Goal: Task Accomplishment & Management: Use online tool/utility

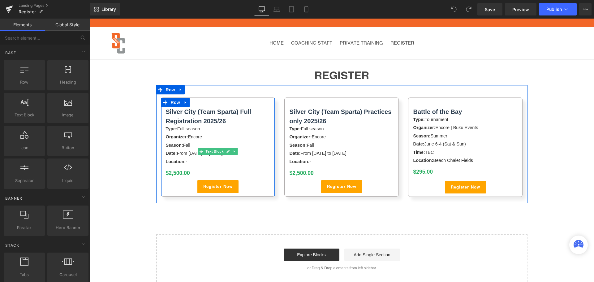
click at [193, 173] on div "$2,500.00" at bounding box center [218, 173] width 105 height 8
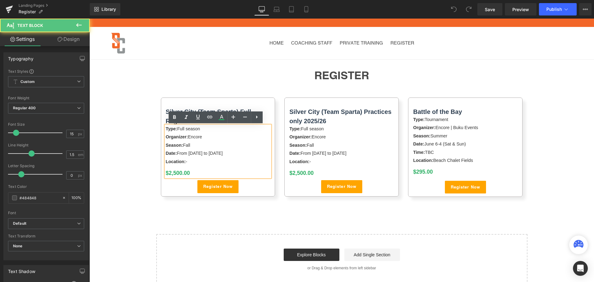
click at [193, 173] on div "$2,500.00" at bounding box center [218, 173] width 105 height 8
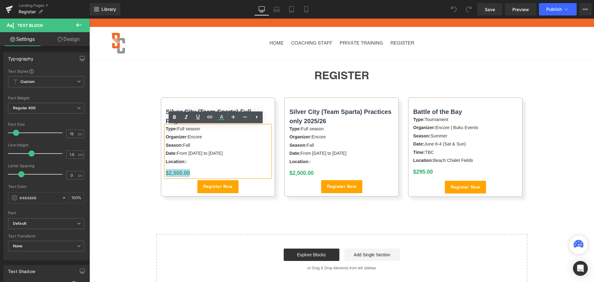
drag, startPoint x: 193, startPoint y: 173, endPoint x: 157, endPoint y: 173, distance: 35.3
click at [157, 173] on div "Silver City (Team Sparta) Full Registration 2025/26 Text Block Type: Full seaso…" at bounding box center [218, 146] width 124 height 105
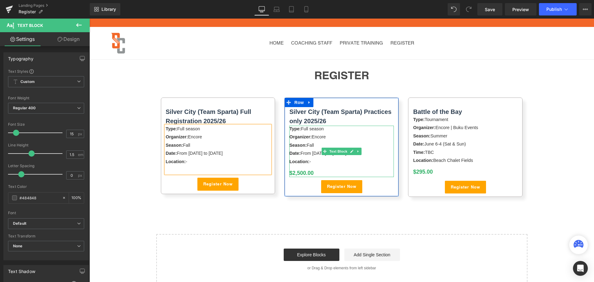
click at [318, 172] on div "$2,500.00" at bounding box center [341, 173] width 105 height 8
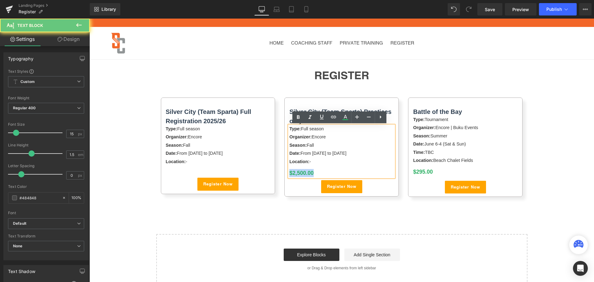
drag, startPoint x: 318, startPoint y: 172, endPoint x: 274, endPoint y: 168, distance: 44.1
click at [274, 168] on div "Silver City (Team Sparta) Full Registration 2025/26 Text Block Type: Full seaso…" at bounding box center [341, 144] width 371 height 118
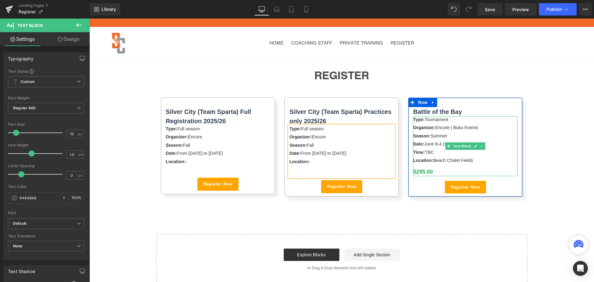
click at [433, 171] on div "$295.00" at bounding box center [465, 172] width 105 height 8
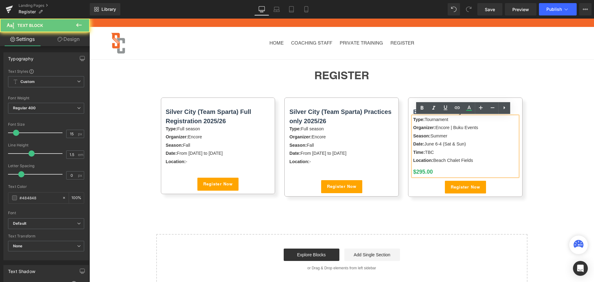
click at [433, 171] on div "$295.00" at bounding box center [465, 172] width 105 height 8
drag, startPoint x: 433, startPoint y: 171, endPoint x: 406, endPoint y: 171, distance: 27.5
click at [408, 171] on div "Battle of the Bay Text Block Type: Tournament Organizer: Encore | Buku Events S…" at bounding box center [465, 146] width 114 height 99
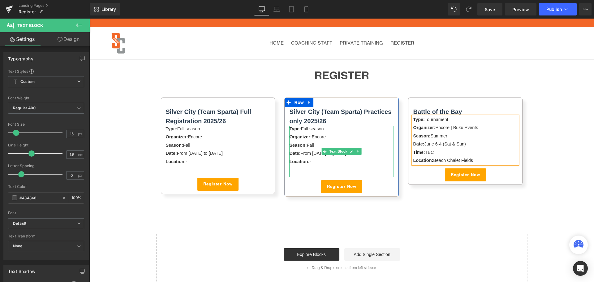
click at [340, 131] on div "Type: Full season" at bounding box center [341, 129] width 105 height 7
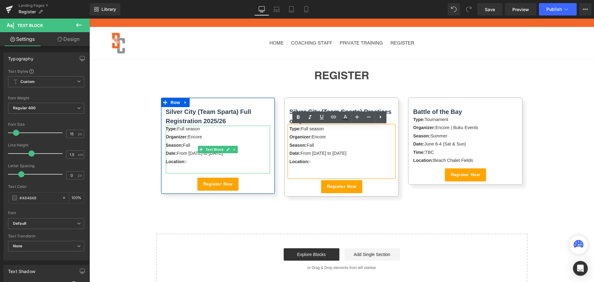
click at [214, 131] on div "Type: Full season" at bounding box center [218, 129] width 105 height 7
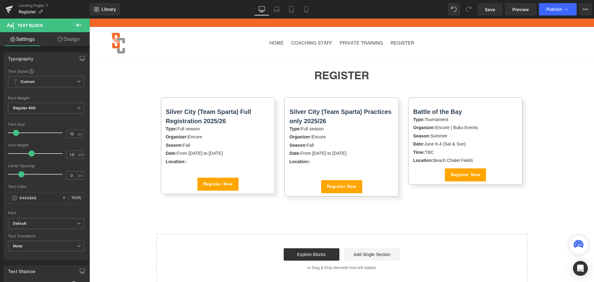
click at [65, 41] on link "Design" at bounding box center [68, 39] width 45 height 14
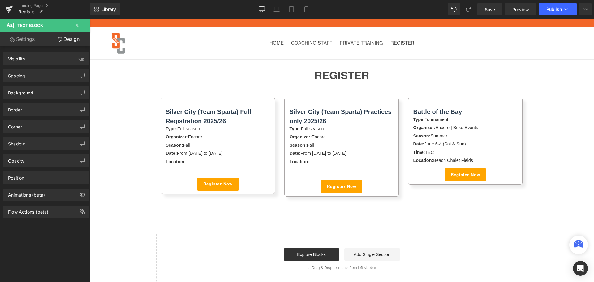
type input "0"
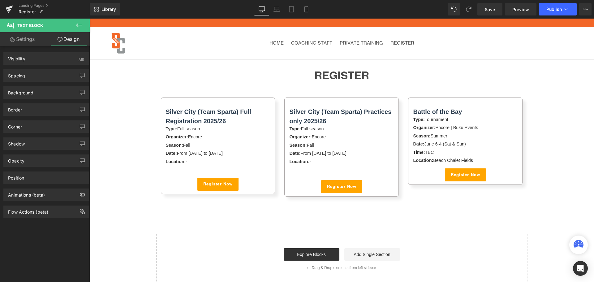
type input "0"
click at [43, 79] on div "Spacing" at bounding box center [46, 76] width 85 height 12
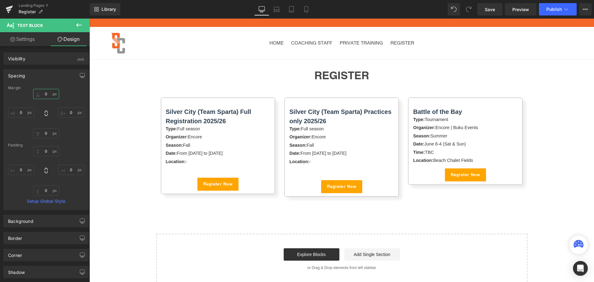
click at [45, 91] on input "0" at bounding box center [46, 94] width 26 height 10
type input "5"
type input "10"
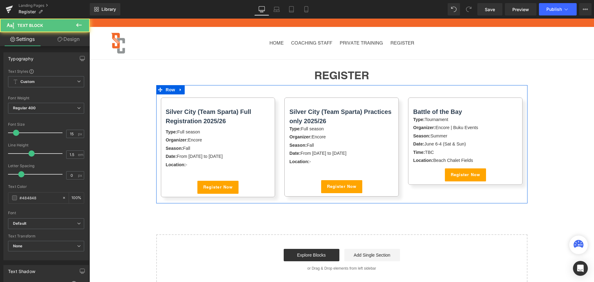
click at [333, 145] on div "Season: Fall" at bounding box center [341, 145] width 105 height 7
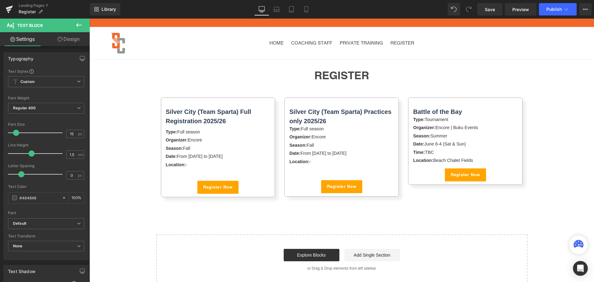
click at [67, 40] on link "Design" at bounding box center [68, 39] width 45 height 14
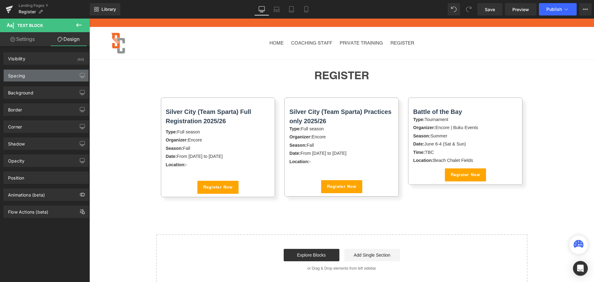
click at [46, 73] on div "Spacing" at bounding box center [46, 76] width 85 height 12
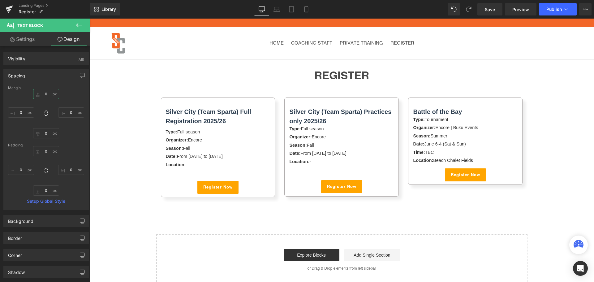
click at [45, 93] on input "0" at bounding box center [46, 94] width 26 height 10
type input "10"
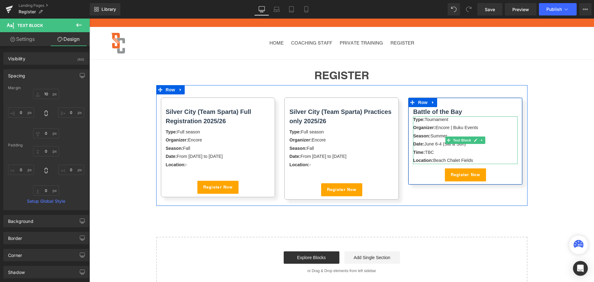
click at [495, 150] on div "Time: TBC" at bounding box center [465, 152] width 105 height 7
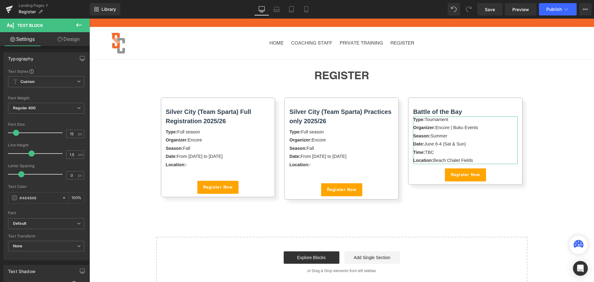
click at [66, 36] on link "Design" at bounding box center [68, 39] width 45 height 14
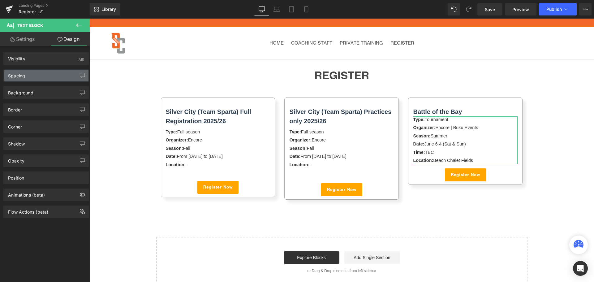
click at [45, 75] on div "Spacing" at bounding box center [46, 76] width 85 height 12
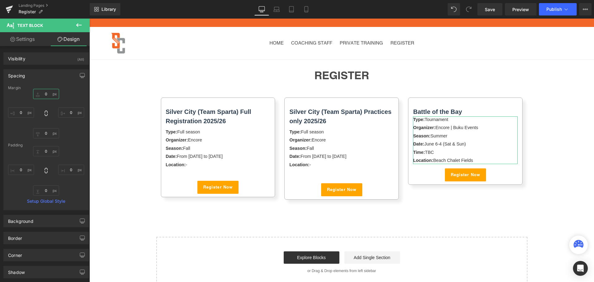
click at [47, 94] on input "0" at bounding box center [46, 94] width 26 height 10
type input "10"
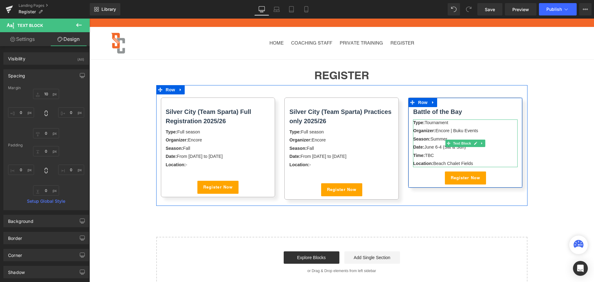
click at [503, 135] on div "Type: Tournament Organizer: Encore | Buku Events Season: Summer Date: June 6-4 …" at bounding box center [465, 143] width 105 height 48
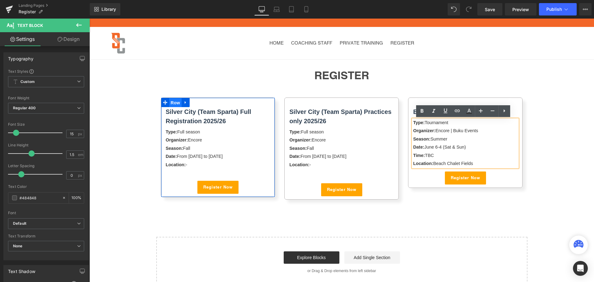
click at [169, 102] on span "Row" at bounding box center [175, 102] width 12 height 9
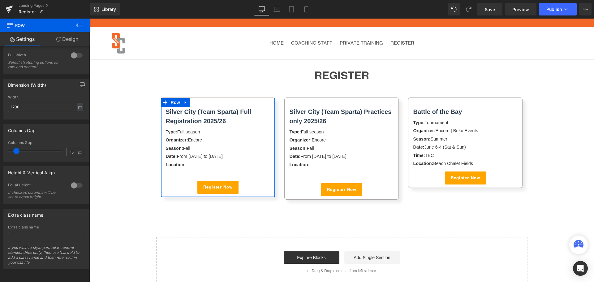
scroll to position [111, 0]
click at [71, 182] on div at bounding box center [76, 185] width 15 height 10
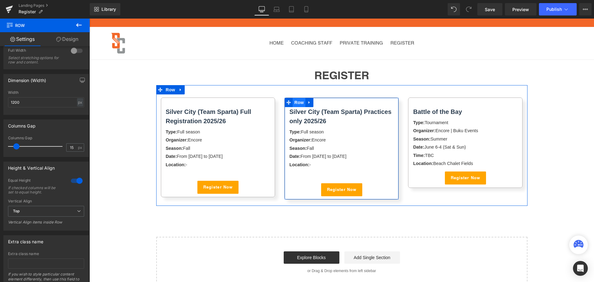
click at [293, 103] on span "Row" at bounding box center [299, 102] width 12 height 9
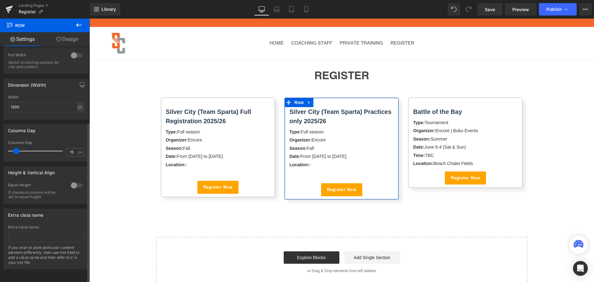
click at [73, 180] on div at bounding box center [76, 185] width 15 height 10
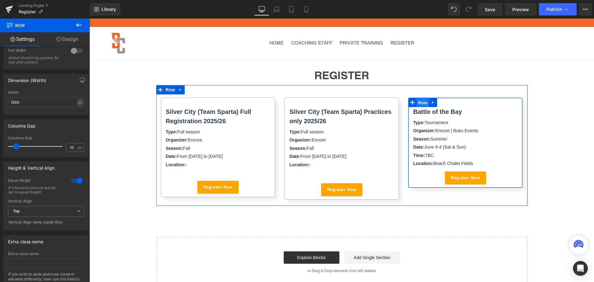
click at [418, 102] on span "Row" at bounding box center [422, 102] width 12 height 9
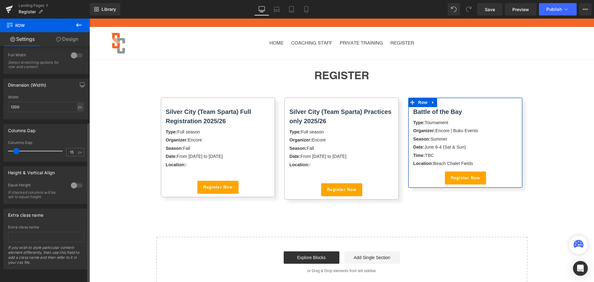
click at [70, 181] on div at bounding box center [76, 185] width 15 height 10
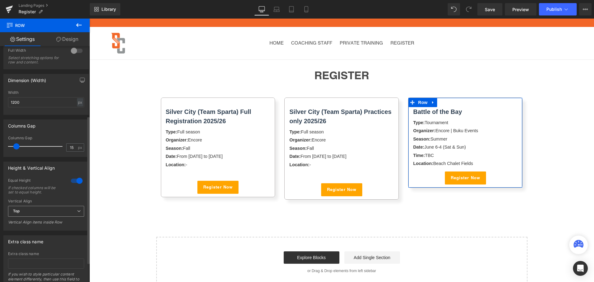
click at [58, 208] on span "Top" at bounding box center [46, 211] width 76 height 11
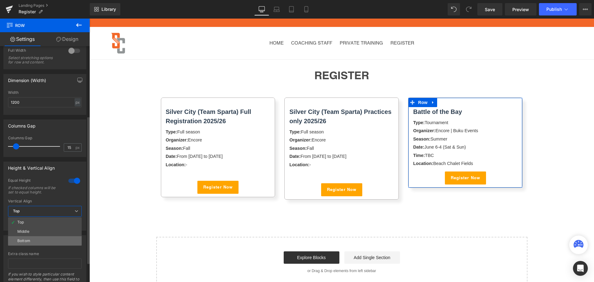
click at [54, 238] on li "Bottom" at bounding box center [45, 240] width 74 height 9
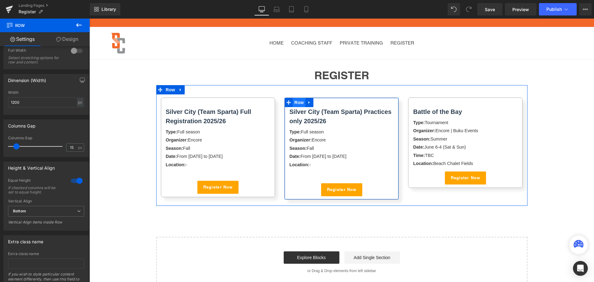
click at [296, 103] on span "Row" at bounding box center [299, 102] width 12 height 9
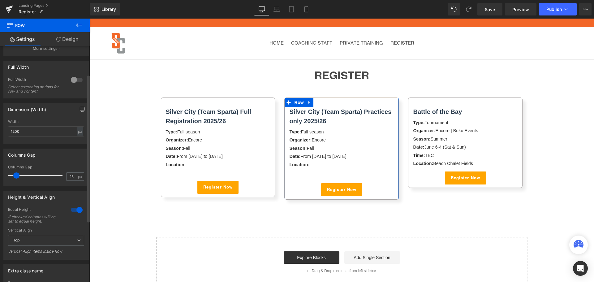
scroll to position [124, 0]
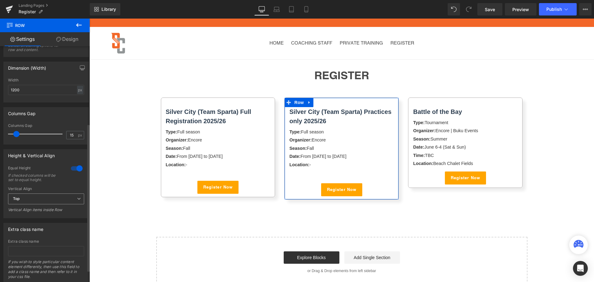
click at [62, 199] on span "Top" at bounding box center [46, 198] width 76 height 11
drag, startPoint x: 59, startPoint y: 212, endPoint x: 50, endPoint y: 231, distance: 21.3
click at [50, 231] on li "Bottom" at bounding box center [45, 228] width 74 height 9
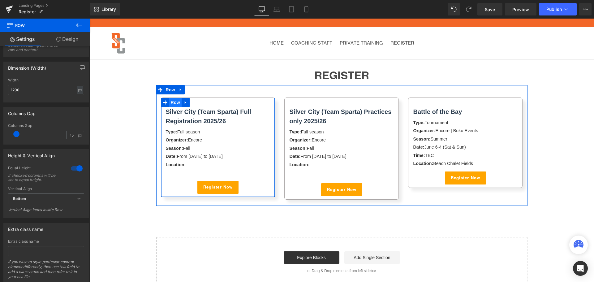
click at [171, 102] on span "Row" at bounding box center [175, 102] width 12 height 9
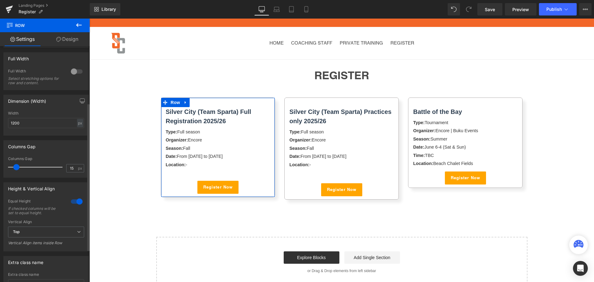
scroll to position [143, 0]
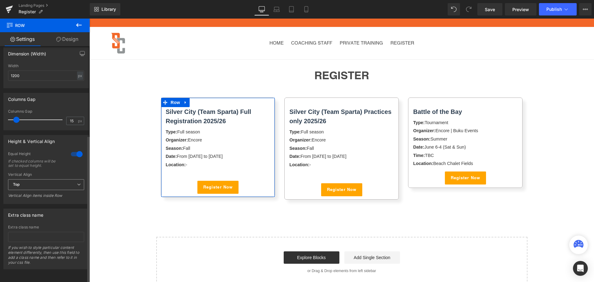
click at [73, 179] on span "Top" at bounding box center [46, 184] width 76 height 11
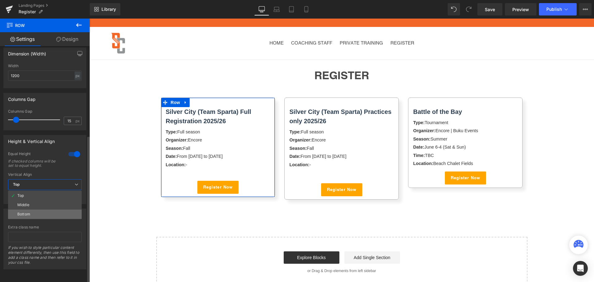
click at [67, 209] on li "Bottom" at bounding box center [45, 213] width 74 height 9
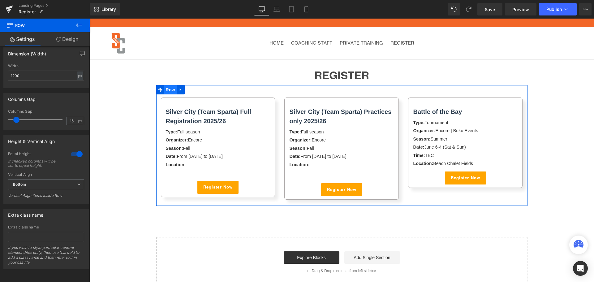
click at [168, 90] on span "Row" at bounding box center [170, 89] width 12 height 9
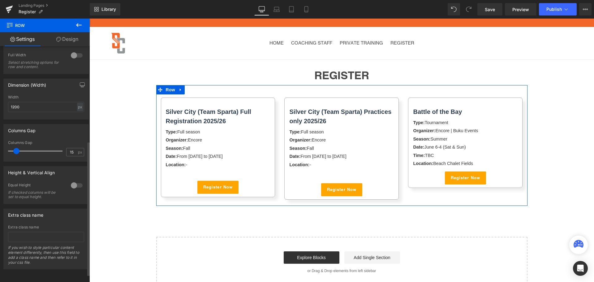
scroll to position [180, 0]
click at [77, 180] on div at bounding box center [76, 185] width 15 height 10
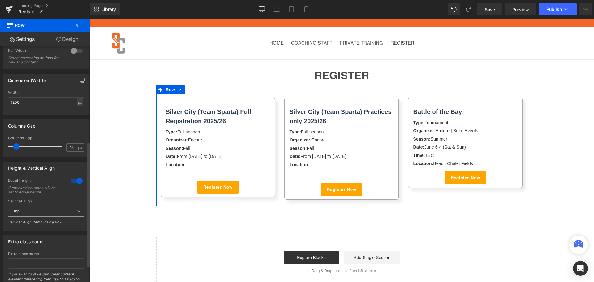
click at [41, 213] on span "Top" at bounding box center [46, 211] width 76 height 11
click at [37, 234] on li "Middle" at bounding box center [45, 231] width 74 height 9
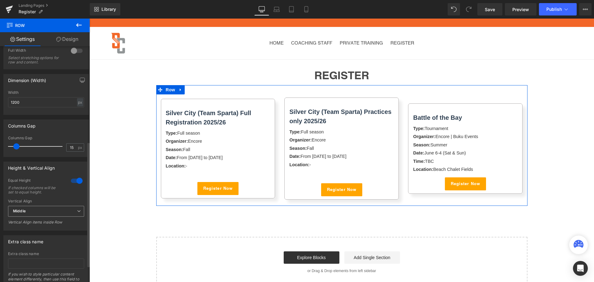
click at [54, 207] on span "Middle" at bounding box center [46, 211] width 76 height 11
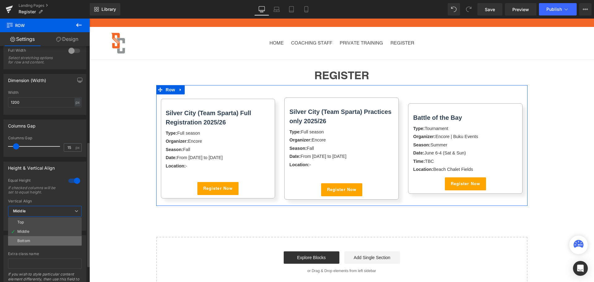
click at [45, 239] on li "Bottom" at bounding box center [45, 240] width 74 height 9
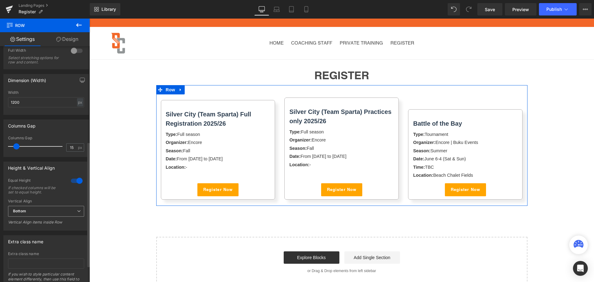
click at [67, 209] on span "Bottom" at bounding box center [46, 211] width 76 height 11
click at [59, 223] on li "Top" at bounding box center [45, 222] width 74 height 9
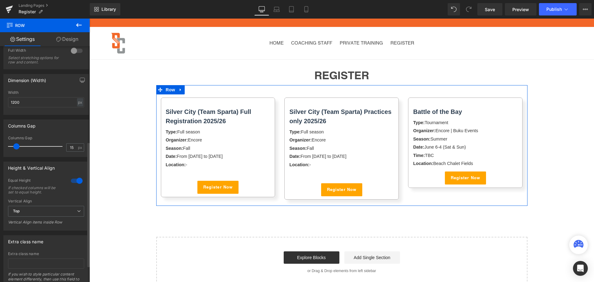
click at [76, 181] on div at bounding box center [76, 181] width 15 height 10
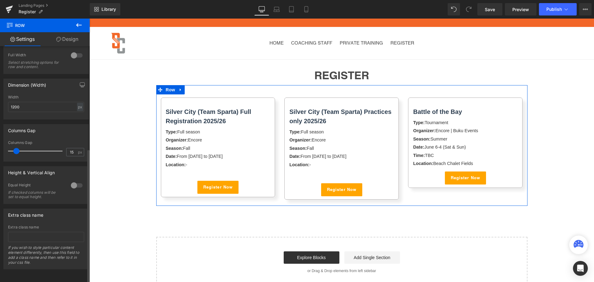
click at [76, 181] on div at bounding box center [76, 185] width 15 height 10
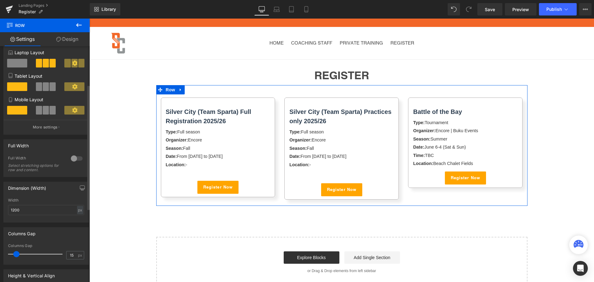
scroll to position [57, 0]
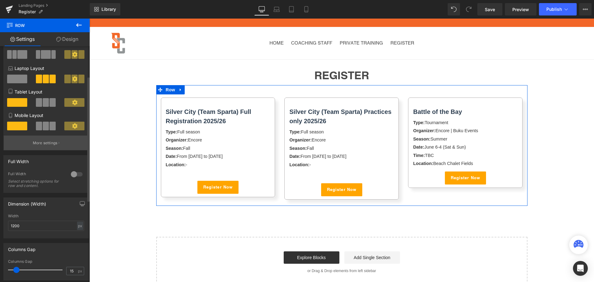
click at [57, 145] on button "More settings" at bounding box center [46, 143] width 85 height 15
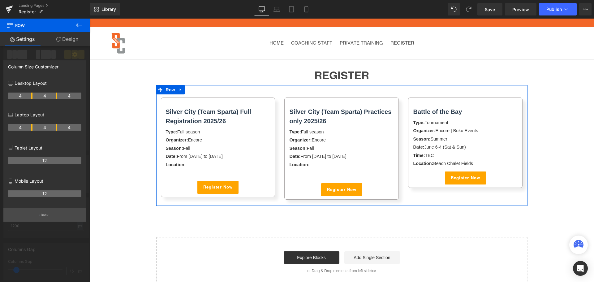
click at [47, 214] on p "Back" at bounding box center [45, 215] width 8 height 5
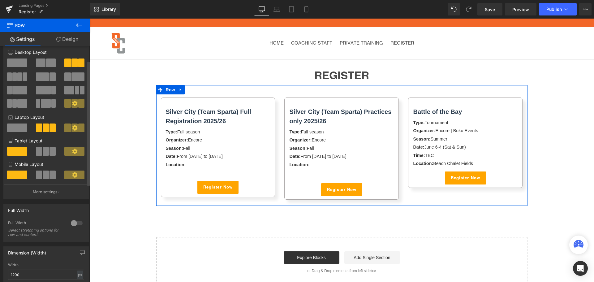
scroll to position [0, 0]
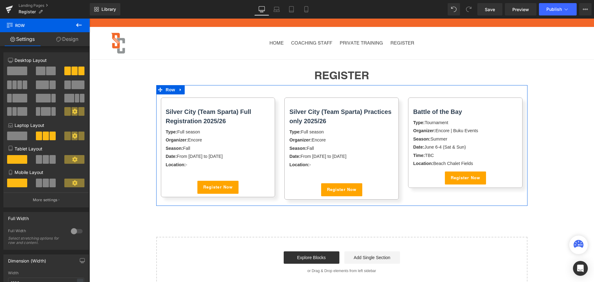
click at [67, 37] on link "Design" at bounding box center [67, 39] width 45 height 14
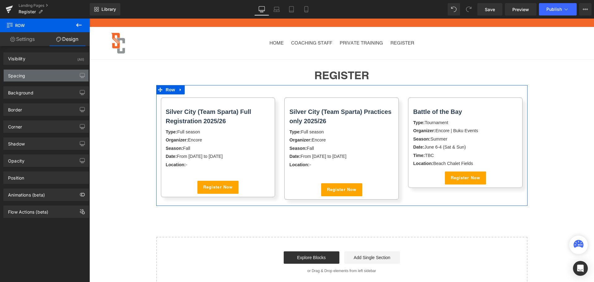
click at [51, 77] on div "Spacing" at bounding box center [46, 76] width 85 height 12
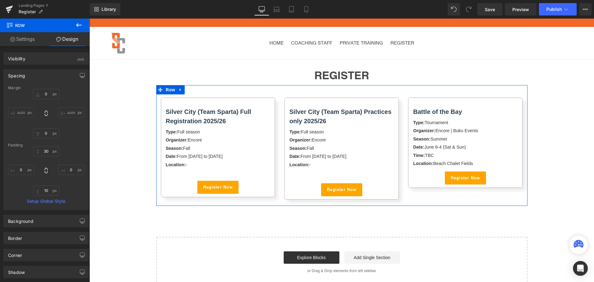
click at [51, 77] on div "Spacing" at bounding box center [46, 76] width 85 height 12
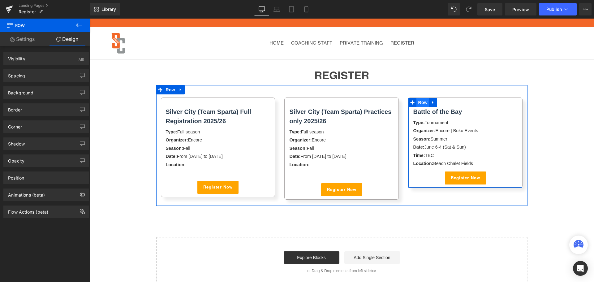
click at [421, 101] on span "Row" at bounding box center [422, 102] width 12 height 9
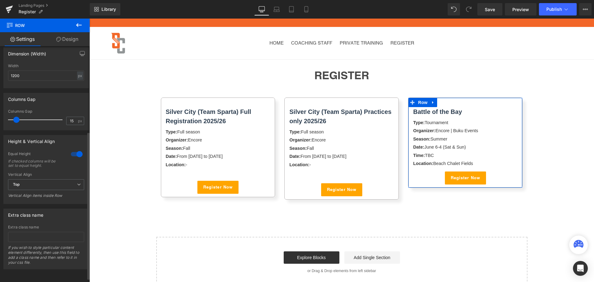
scroll to position [143, 0]
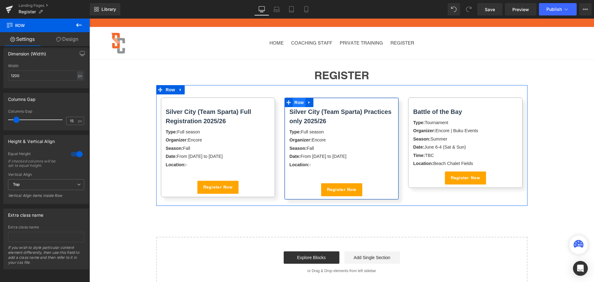
click at [295, 104] on span "Row" at bounding box center [299, 102] width 12 height 9
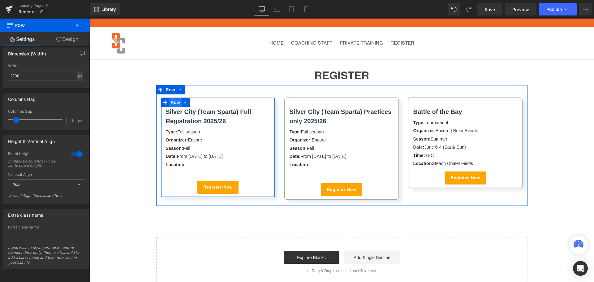
click at [173, 104] on span "Row" at bounding box center [175, 102] width 12 height 9
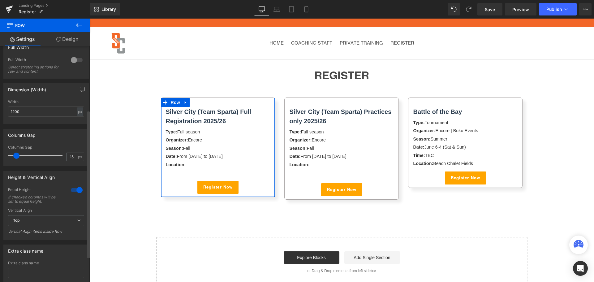
scroll to position [124, 0]
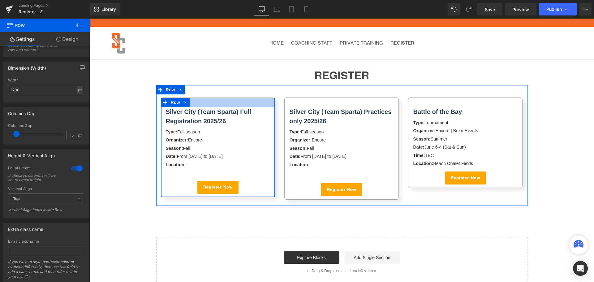
click at [222, 101] on div at bounding box center [218, 102] width 114 height 9
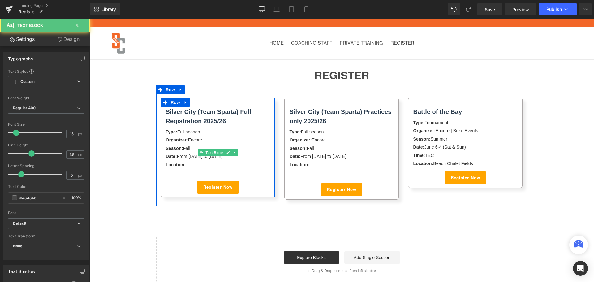
click at [222, 137] on div "Organizer: Encore" at bounding box center [218, 140] width 105 height 7
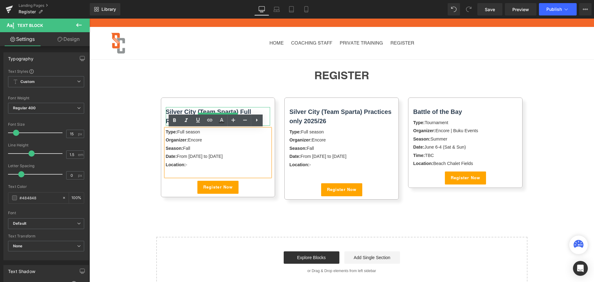
click at [220, 110] on span "Silver City (Team Sparta) Full Registration 2025/26" at bounding box center [208, 116] width 85 height 16
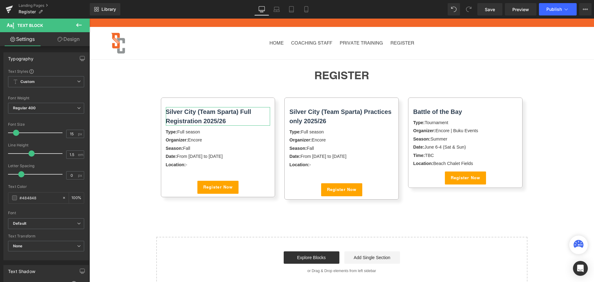
click at [63, 40] on link "Design" at bounding box center [68, 39] width 45 height 14
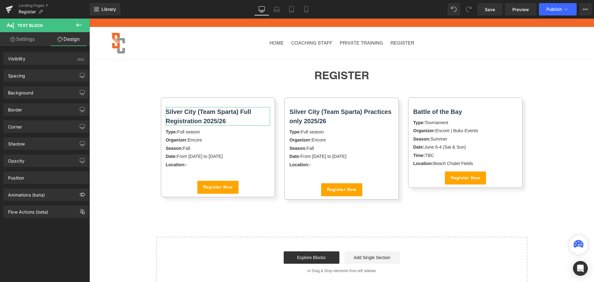
click at [27, 37] on link "Settings" at bounding box center [22, 39] width 45 height 14
type input "100"
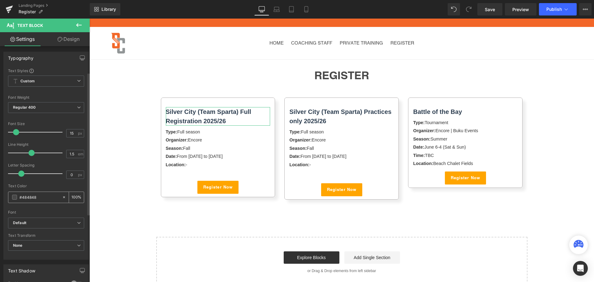
scroll to position [0, 0]
click at [71, 41] on link "Design" at bounding box center [68, 39] width 45 height 14
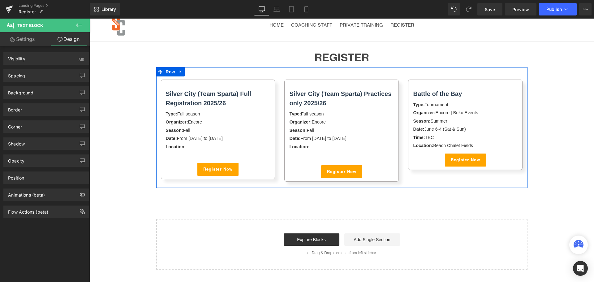
scroll to position [31, 0]
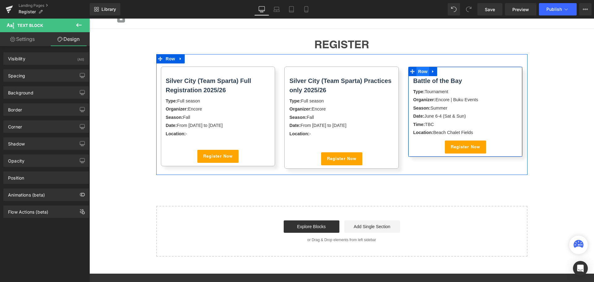
click at [420, 72] on span "Row" at bounding box center [422, 71] width 12 height 9
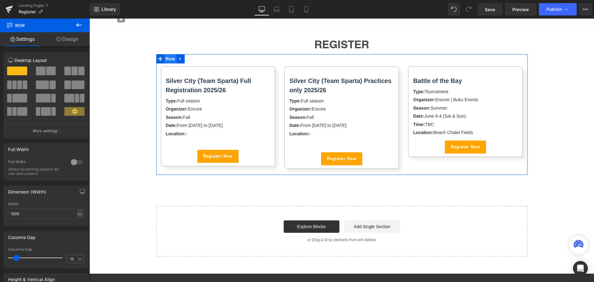
click at [169, 60] on span "Row" at bounding box center [170, 58] width 12 height 9
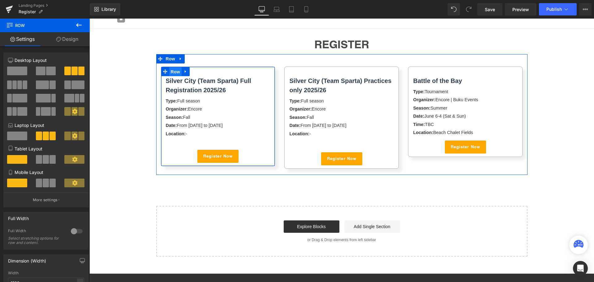
click at [173, 73] on span "Row" at bounding box center [175, 71] width 12 height 9
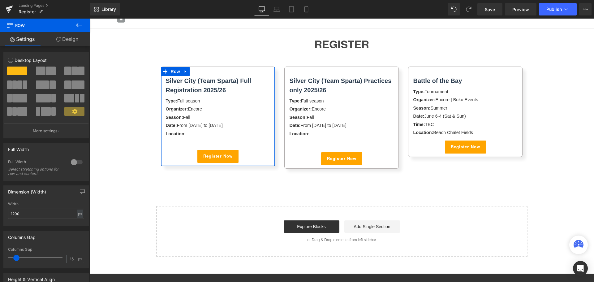
click at [73, 38] on link "Design" at bounding box center [67, 39] width 45 height 14
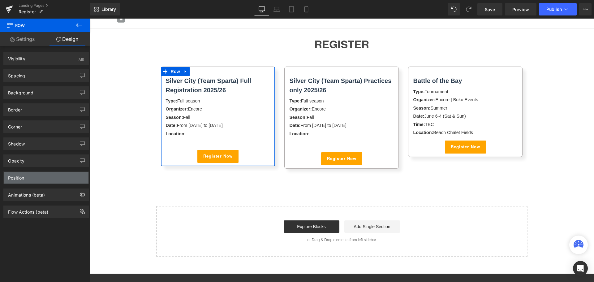
click at [51, 176] on div "Position" at bounding box center [46, 178] width 85 height 12
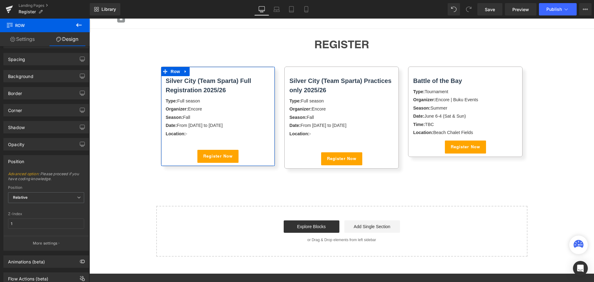
scroll to position [0, 0]
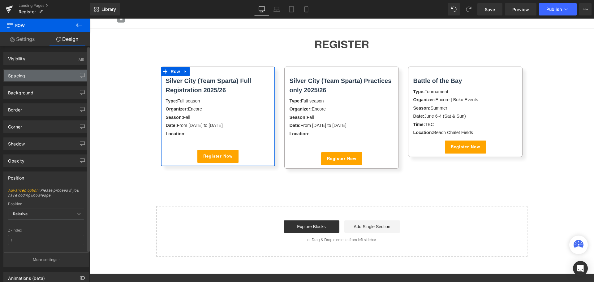
click at [39, 72] on div "Spacing" at bounding box center [46, 76] width 85 height 12
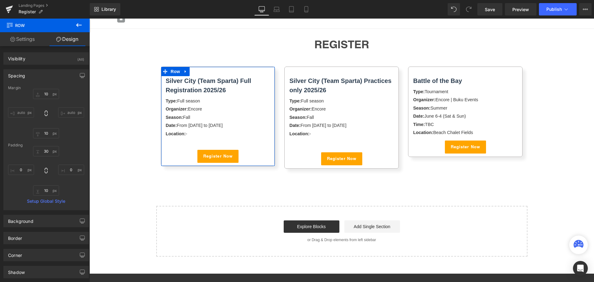
click at [35, 38] on link "Settings" at bounding box center [22, 39] width 45 height 14
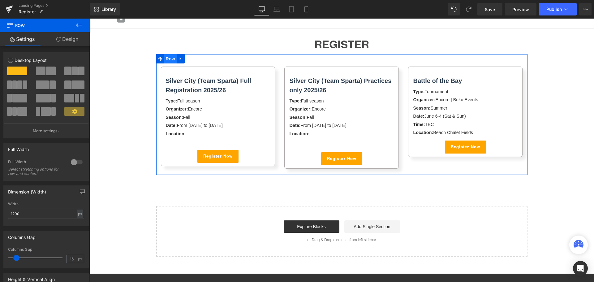
click at [164, 58] on span "Row" at bounding box center [170, 58] width 12 height 9
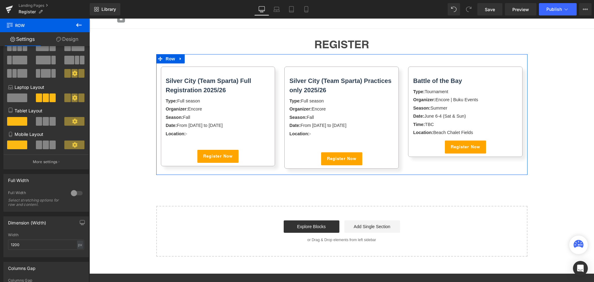
scroll to position [62, 0]
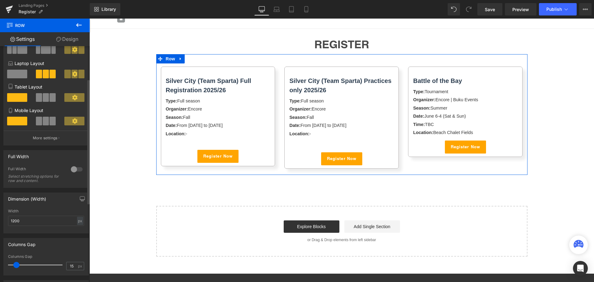
click at [75, 168] on div at bounding box center [76, 169] width 15 height 10
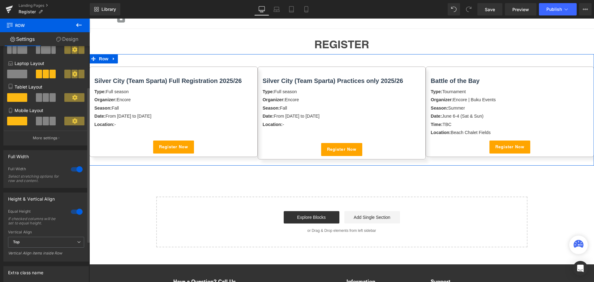
click at [75, 168] on div at bounding box center [76, 169] width 15 height 10
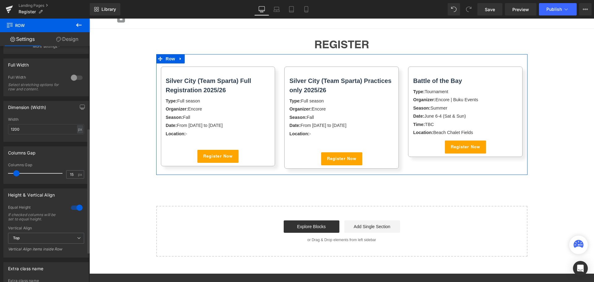
scroll to position [155, 0]
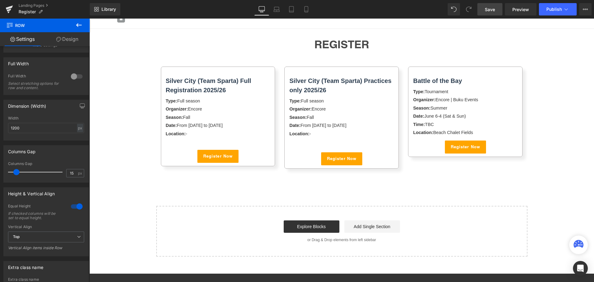
click at [493, 10] on span "Save" at bounding box center [490, 9] width 10 height 6
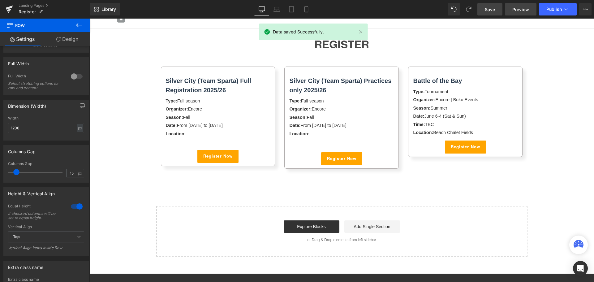
click at [525, 9] on span "Preview" at bounding box center [520, 9] width 17 height 6
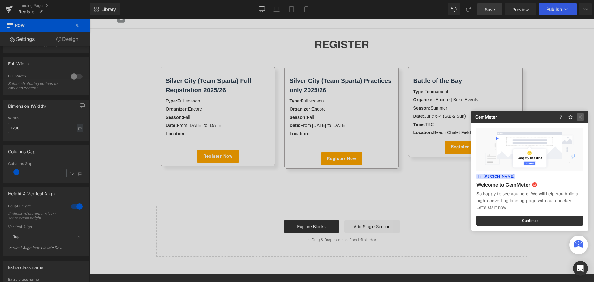
click at [580, 113] on img at bounding box center [580, 116] width 7 height 7
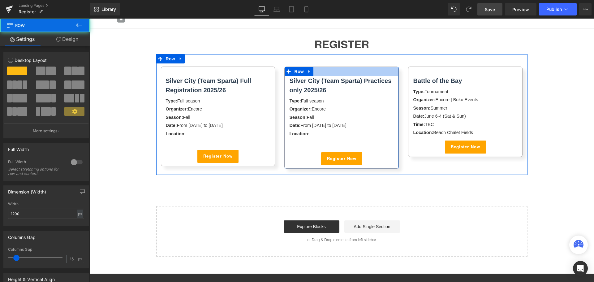
click at [330, 74] on div at bounding box center [342, 71] width 114 height 9
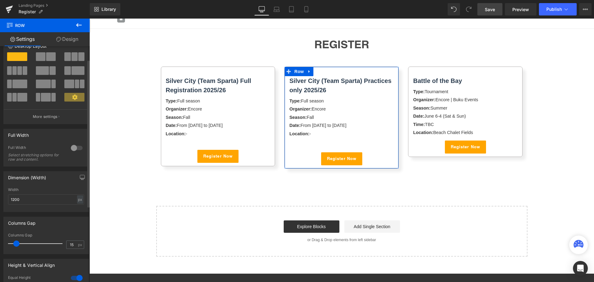
scroll to position [31, 0]
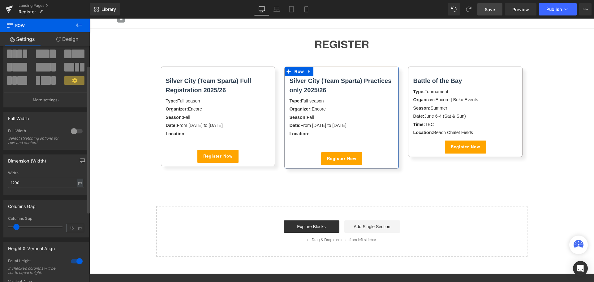
click at [69, 132] on div at bounding box center [76, 131] width 15 height 10
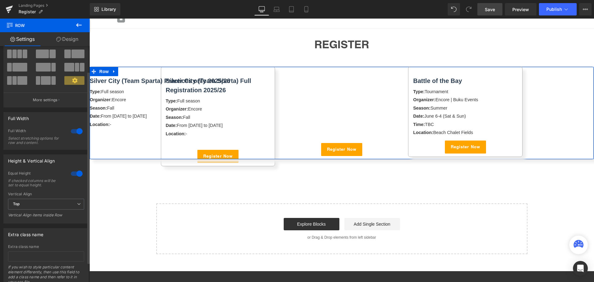
click at [71, 132] on div at bounding box center [76, 131] width 15 height 10
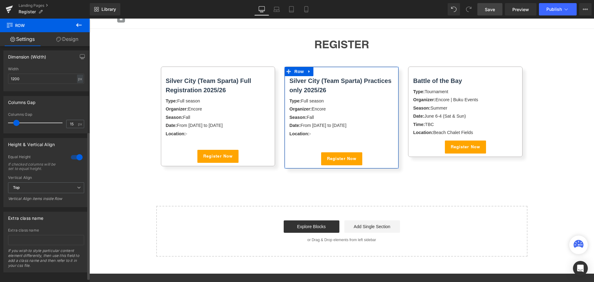
scroll to position [143, 0]
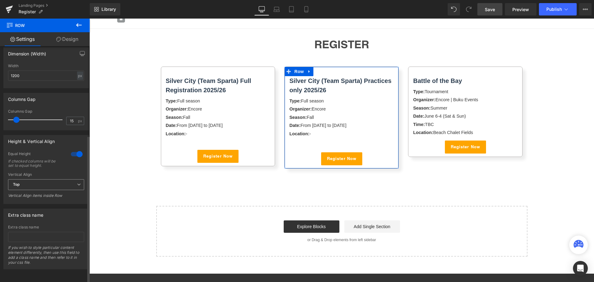
click at [60, 179] on span "Top" at bounding box center [46, 184] width 76 height 11
click at [50, 200] on li "Middle" at bounding box center [45, 204] width 74 height 9
click at [59, 179] on span "Middle" at bounding box center [46, 184] width 76 height 11
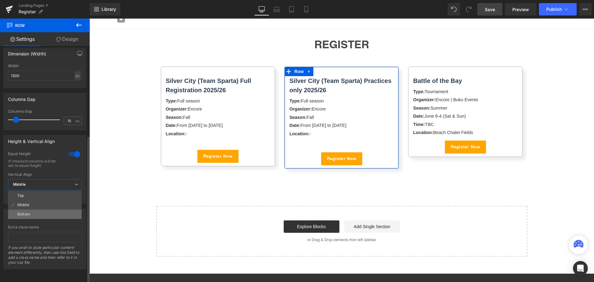
click at [48, 209] on li "Bottom" at bounding box center [45, 213] width 74 height 9
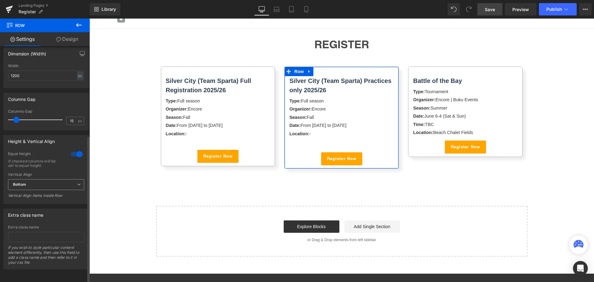
click at [52, 181] on span "Bottom" at bounding box center [46, 184] width 76 height 11
click at [50, 191] on li "Top" at bounding box center [45, 195] width 74 height 9
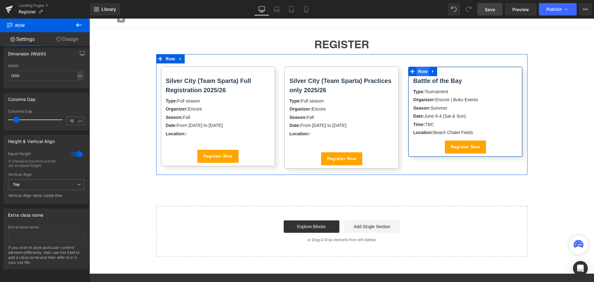
click at [419, 69] on span "Row" at bounding box center [422, 71] width 12 height 9
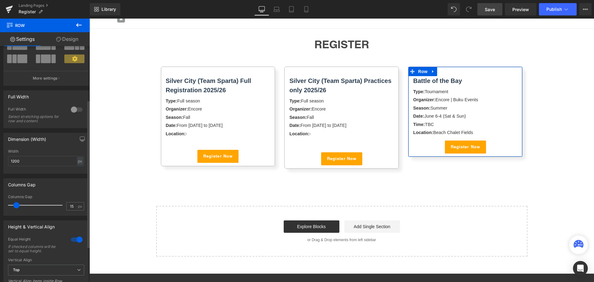
scroll to position [93, 0]
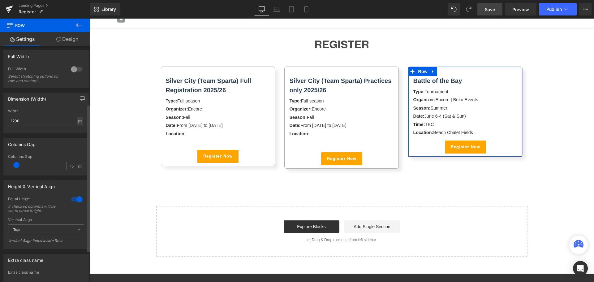
click at [72, 201] on div at bounding box center [76, 199] width 15 height 10
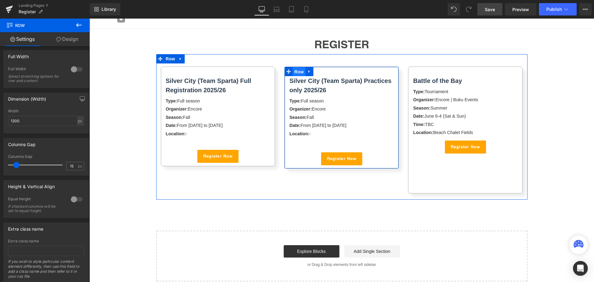
click at [293, 72] on span "Row" at bounding box center [299, 71] width 12 height 9
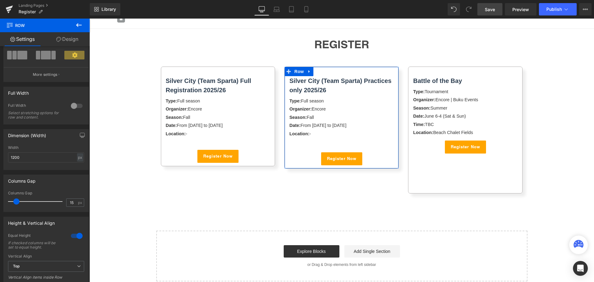
scroll to position [62, 0]
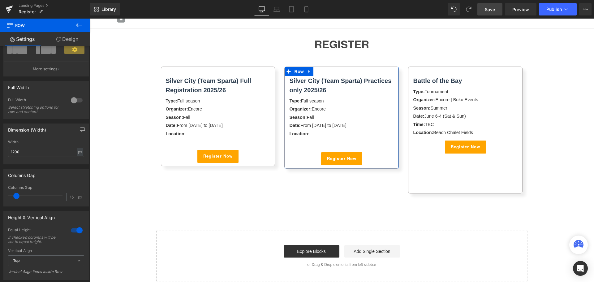
click at [72, 231] on div at bounding box center [76, 230] width 15 height 10
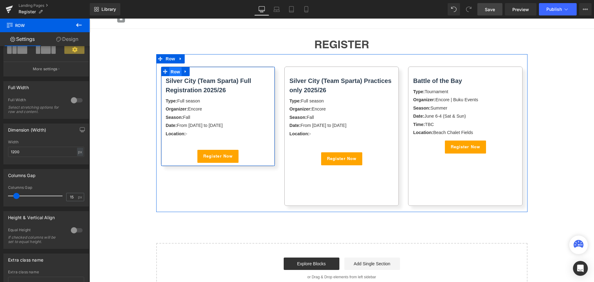
click at [174, 72] on span "Row" at bounding box center [175, 71] width 12 height 9
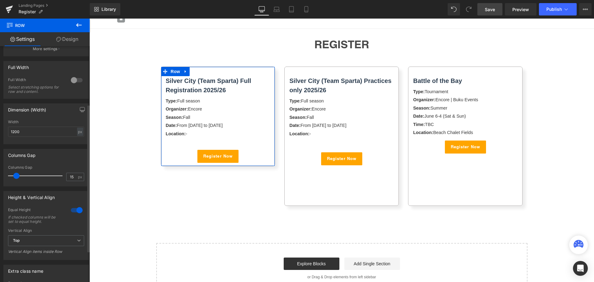
scroll to position [93, 0]
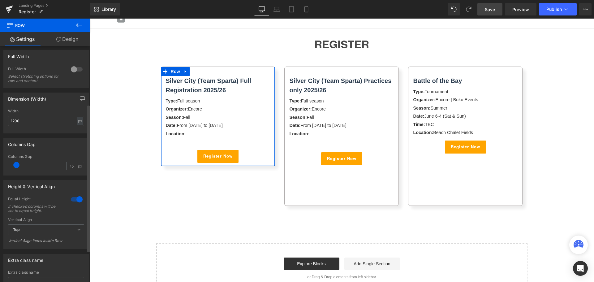
click at [74, 199] on div at bounding box center [76, 199] width 15 height 10
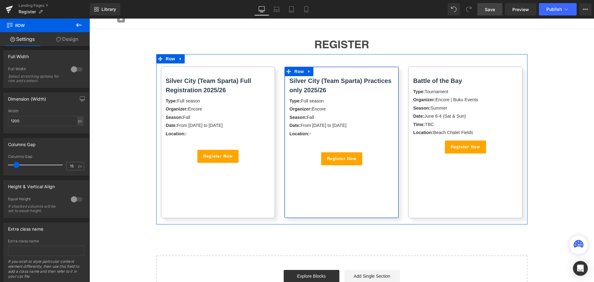
click at [369, 204] on div "Silver City (Team Sparta) Practices only 2025/26 Text Block Type: Full season O…" at bounding box center [341, 143] width 114 height 152
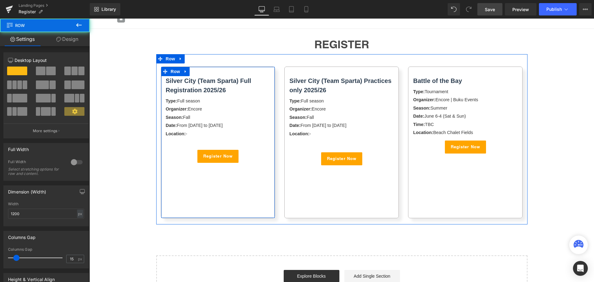
click at [246, 197] on div "Silver City (Team Sparta) Full Registration 2025/26 Text Block Type: Full seaso…" at bounding box center [218, 143] width 114 height 152
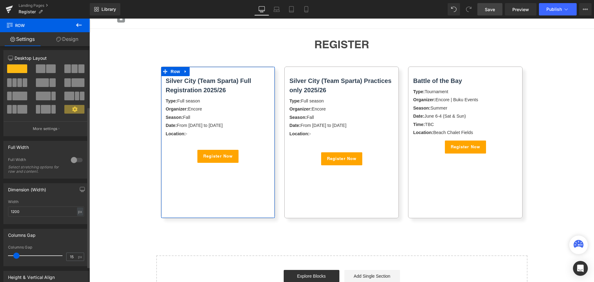
scroll to position [0, 0]
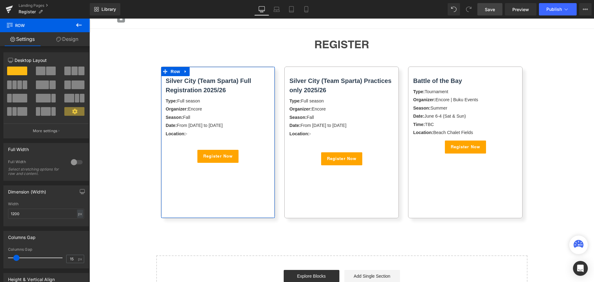
click at [71, 38] on link "Design" at bounding box center [67, 39] width 45 height 14
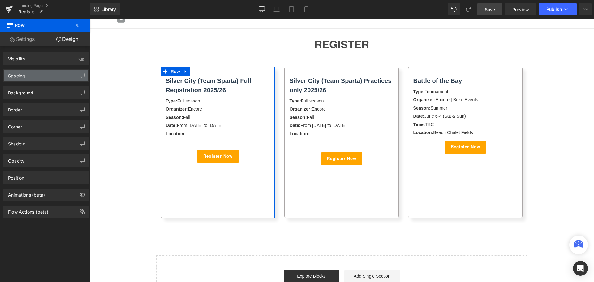
click at [50, 75] on div "Spacing" at bounding box center [46, 76] width 85 height 12
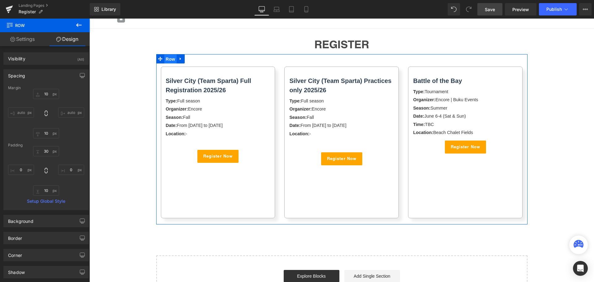
click at [165, 55] on span "Row" at bounding box center [170, 58] width 12 height 9
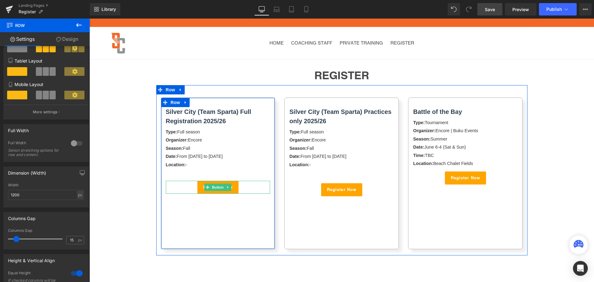
click at [181, 186] on div "Register Now" at bounding box center [218, 187] width 105 height 13
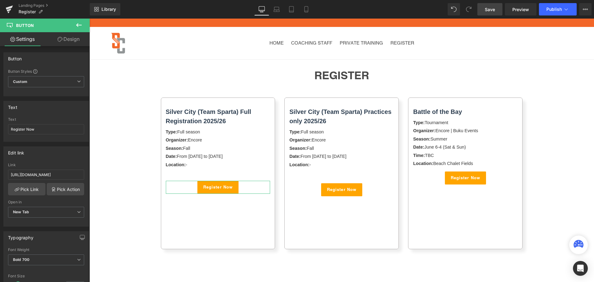
click at [59, 39] on icon at bounding box center [60, 39] width 5 height 5
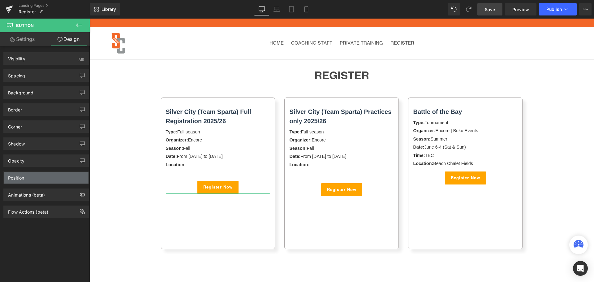
click at [31, 177] on div "Position" at bounding box center [46, 178] width 85 height 12
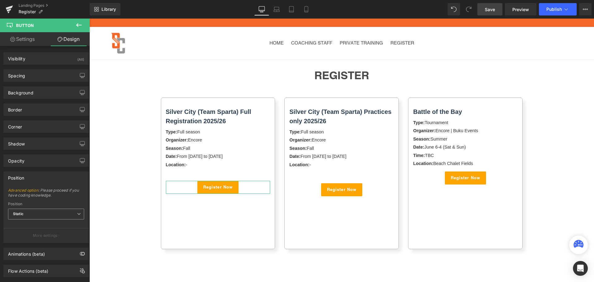
click at [33, 210] on span "Static" at bounding box center [46, 214] width 76 height 11
click at [32, 226] on li "Relative" at bounding box center [46, 224] width 76 height 9
click at [34, 212] on span "Relative" at bounding box center [46, 214] width 76 height 11
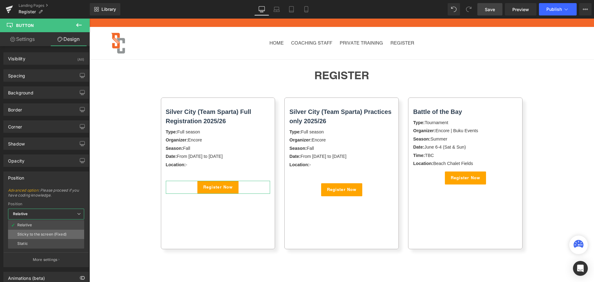
click at [32, 234] on div "Sticky to the screen (Fixed)" at bounding box center [41, 234] width 49 height 4
type input "99"
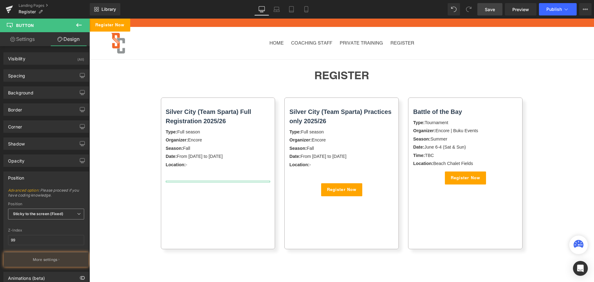
click at [42, 211] on span "Sticky to the screen (Fixed)" at bounding box center [46, 214] width 76 height 11
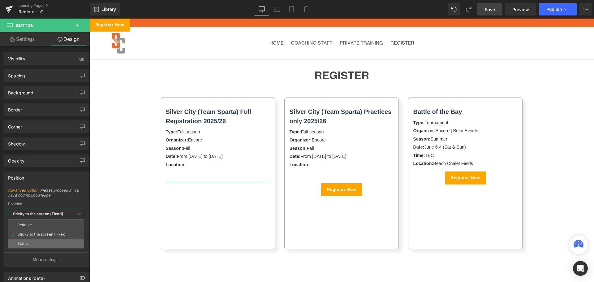
click at [35, 244] on li "Static" at bounding box center [46, 243] width 76 height 9
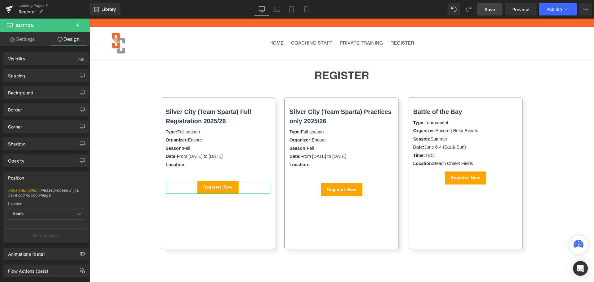
click at [30, 37] on link "Settings" at bounding box center [22, 39] width 45 height 14
type input "100"
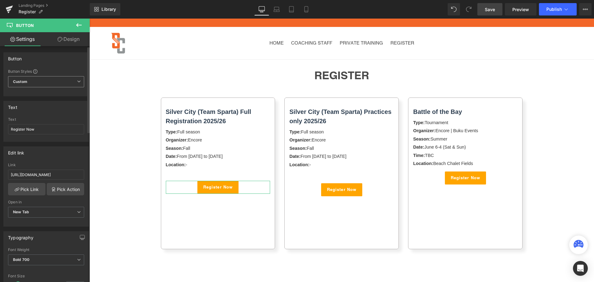
click at [53, 81] on span "Custom Setup Global Style" at bounding box center [46, 81] width 76 height 11
click at [53, 81] on span "Custom Setup Global Style" at bounding box center [45, 81] width 74 height 11
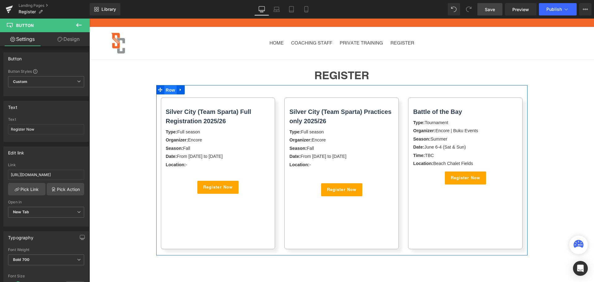
click at [167, 89] on span "Row" at bounding box center [170, 89] width 12 height 9
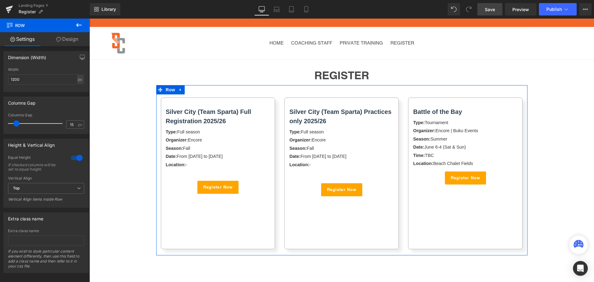
scroll to position [212, 0]
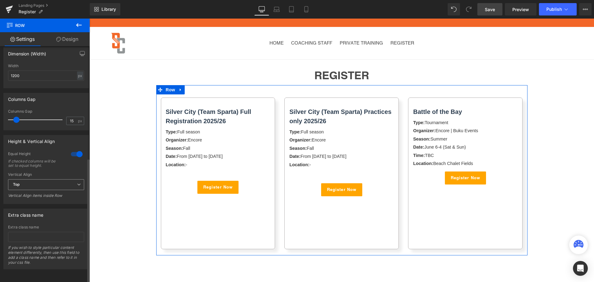
click at [44, 180] on span "Top" at bounding box center [46, 184] width 76 height 11
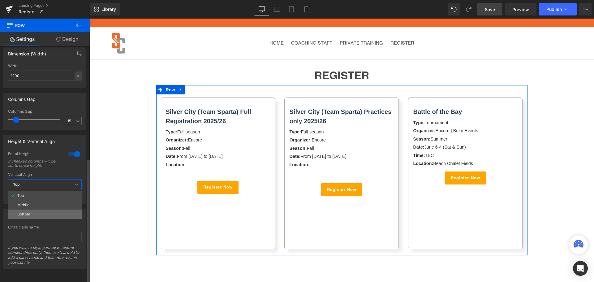
click at [40, 209] on li "Bottom" at bounding box center [45, 213] width 74 height 9
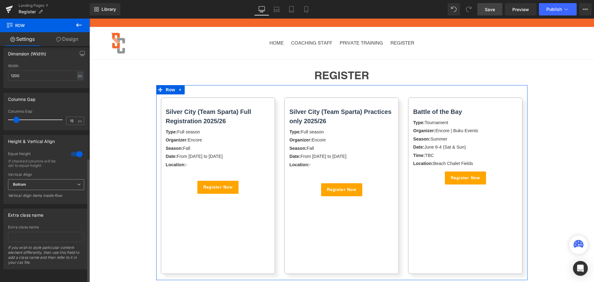
click at [50, 179] on span "Bottom" at bounding box center [46, 184] width 76 height 11
click at [46, 200] on li "Middle" at bounding box center [45, 204] width 74 height 9
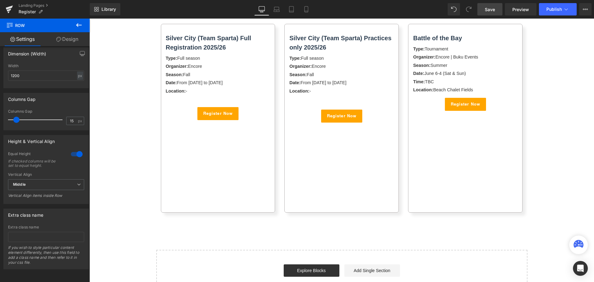
scroll to position [62, 0]
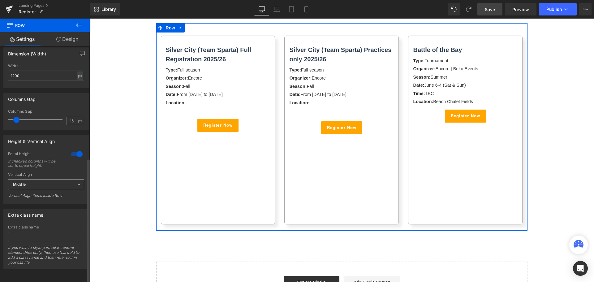
click at [38, 180] on span "Middle" at bounding box center [46, 184] width 76 height 11
click at [37, 191] on li "Top" at bounding box center [45, 195] width 74 height 9
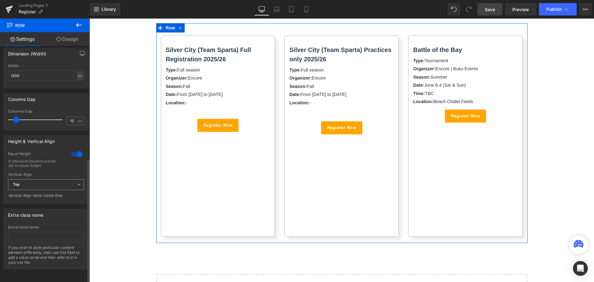
click at [57, 182] on span "Top" at bounding box center [46, 184] width 76 height 11
click at [50, 191] on li "Top" at bounding box center [45, 195] width 74 height 9
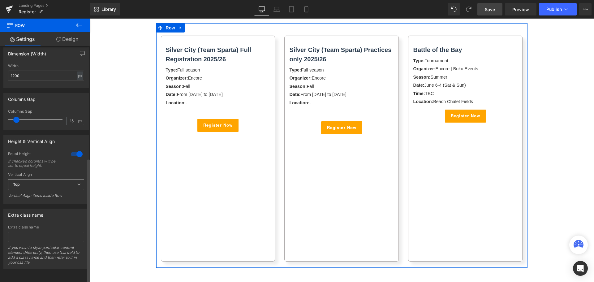
click at [59, 179] on span "Top" at bounding box center [46, 184] width 76 height 11
click at [56, 191] on li "Top" at bounding box center [45, 195] width 74 height 9
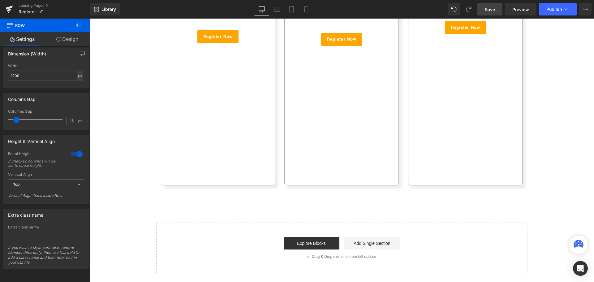
scroll to position [186, 0]
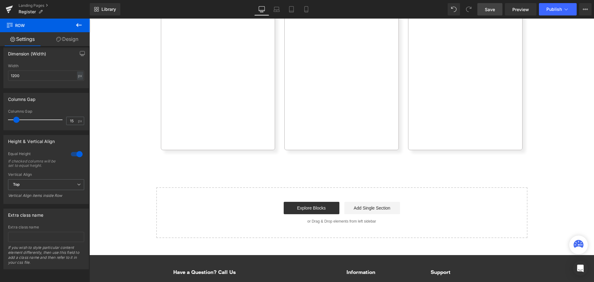
click at [243, 141] on div "Silver City (Team Sparta) Full Registration 2025/26 Text Block Type: Full seaso…" at bounding box center [218, 31] width 114 height 238
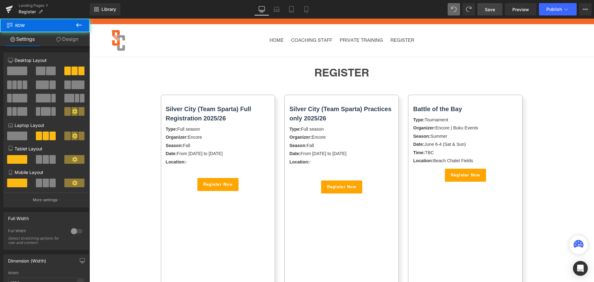
scroll to position [0, 0]
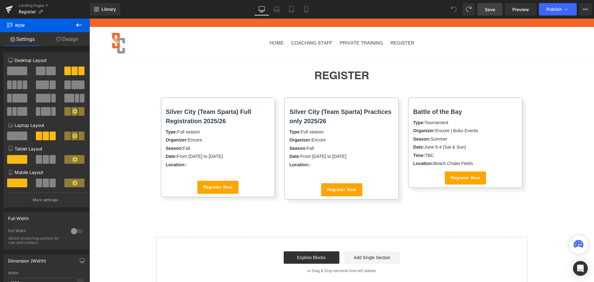
click at [454, 6] on span at bounding box center [454, 9] width 12 height 12
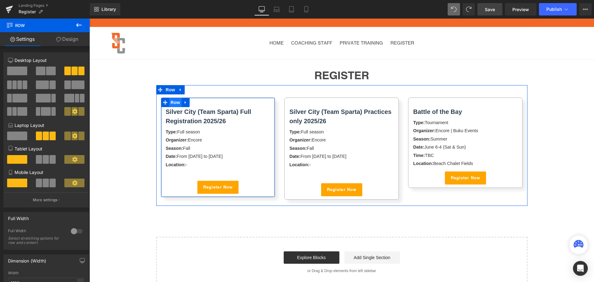
click at [175, 101] on span "Row" at bounding box center [175, 102] width 12 height 9
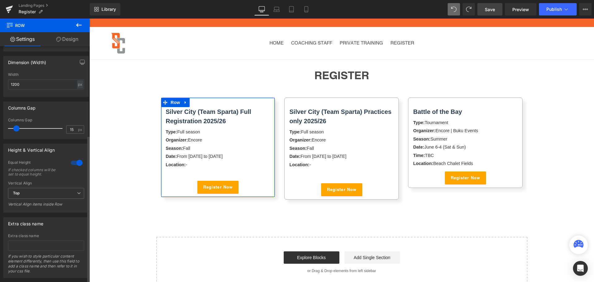
scroll to position [143, 0]
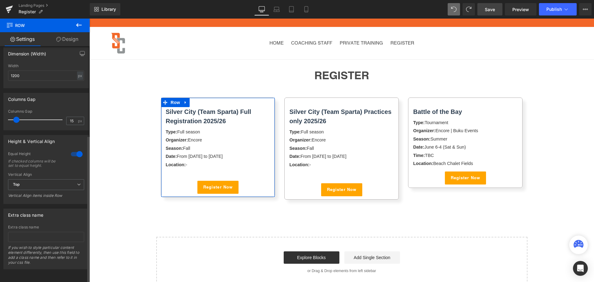
click at [78, 153] on div at bounding box center [76, 154] width 15 height 10
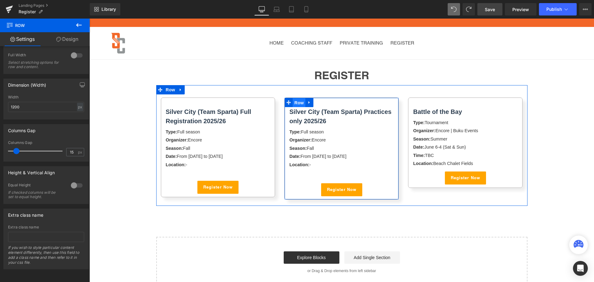
click at [296, 103] on span "Row" at bounding box center [299, 102] width 12 height 9
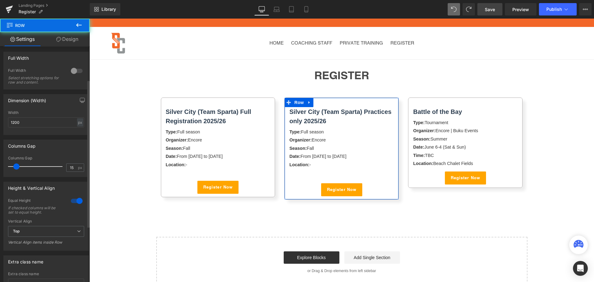
scroll to position [93, 0]
click at [69, 198] on div at bounding box center [76, 199] width 15 height 10
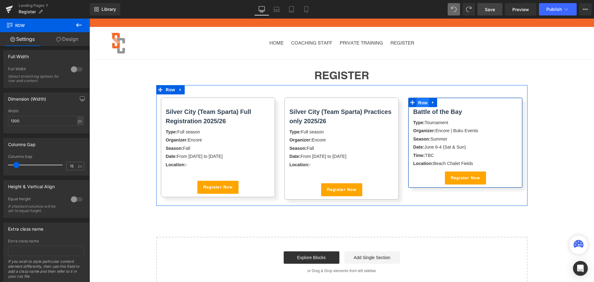
click at [422, 102] on span "Row" at bounding box center [422, 102] width 12 height 9
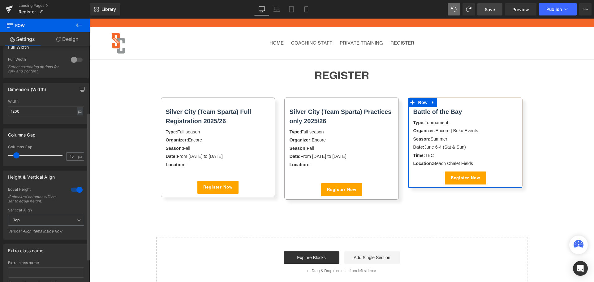
scroll to position [124, 0]
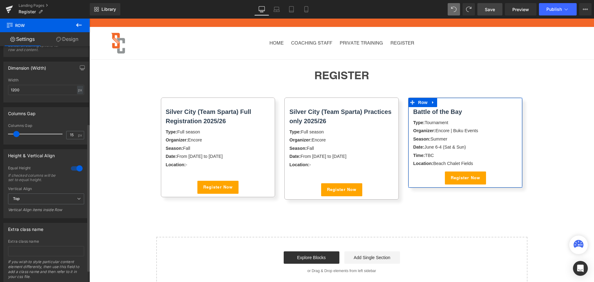
click at [79, 171] on div at bounding box center [76, 168] width 15 height 10
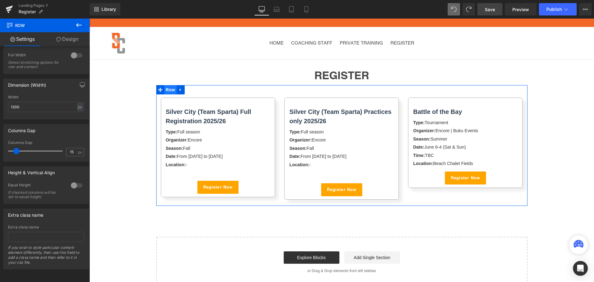
click at [167, 90] on span "Row" at bounding box center [170, 89] width 12 height 9
click at [72, 183] on div at bounding box center [76, 185] width 15 height 10
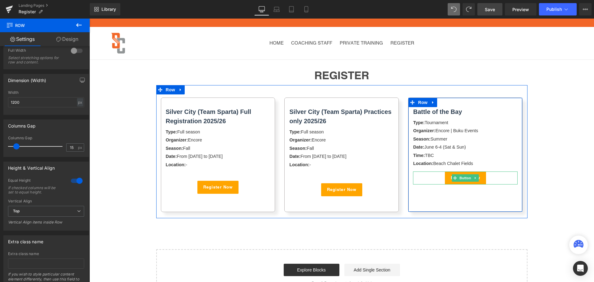
click at [424, 178] on div "Register Now" at bounding box center [465, 177] width 105 height 13
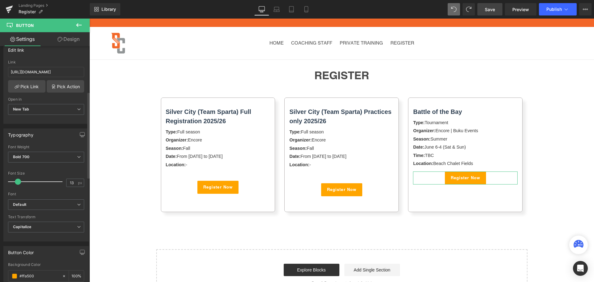
scroll to position [102, 0]
drag, startPoint x: 72, startPoint y: 37, endPoint x: 66, endPoint y: 52, distance: 16.1
click at [72, 37] on link "Design" at bounding box center [68, 39] width 45 height 14
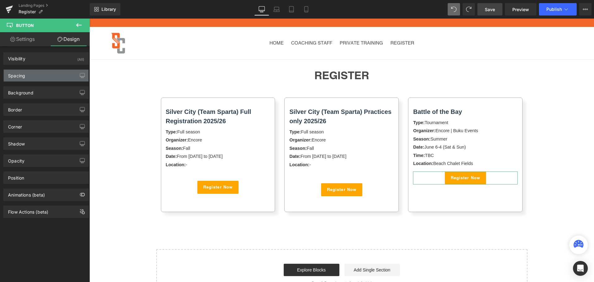
click at [59, 77] on div "Spacing" at bounding box center [46, 76] width 85 height 12
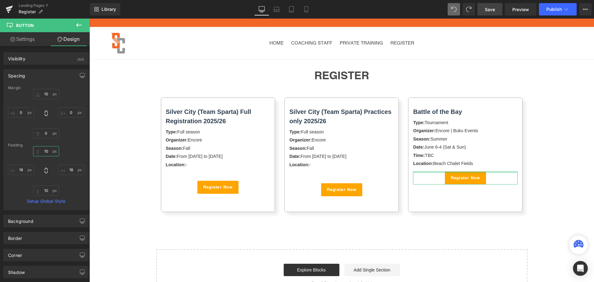
click at [36, 152] on input "10" at bounding box center [46, 151] width 26 height 10
type input "0"
drag, startPoint x: 8, startPoint y: 148, endPoint x: 13, endPoint y: 152, distance: 6.4
click at [13, 152] on div "0px 0 18px 18 10px 10 18px 18" at bounding box center [46, 171] width 76 height 50
type input "10"
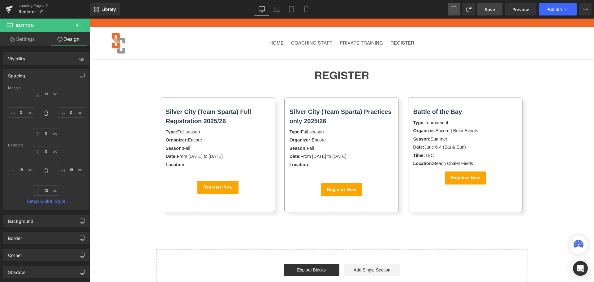
type input "0"
type input "10"
type input "18"
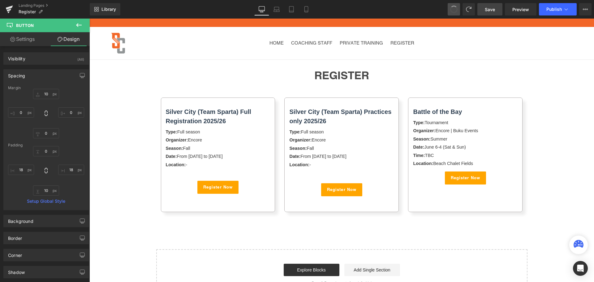
type input "10"
type input "18"
click at [36, 93] on input "10" at bounding box center [46, 94] width 26 height 10
click at [38, 88] on div "Margin" at bounding box center [46, 88] width 76 height 4
click at [39, 93] on input "10" at bounding box center [46, 94] width 26 height 10
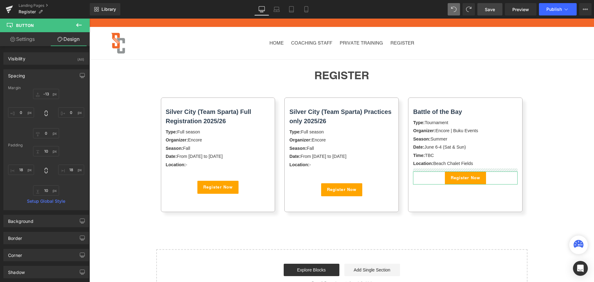
click at [39, 104] on div "-13px -13 0px 0 0px 0 0px 0" at bounding box center [46, 114] width 76 height 50
type input "10"
click at [37, 84] on div "Spacing Margin 10px 10 0px 0 0px 0 0px 0 Padding 10px 10 18px 18 10px 10 18px 1…" at bounding box center [45, 139] width 85 height 141
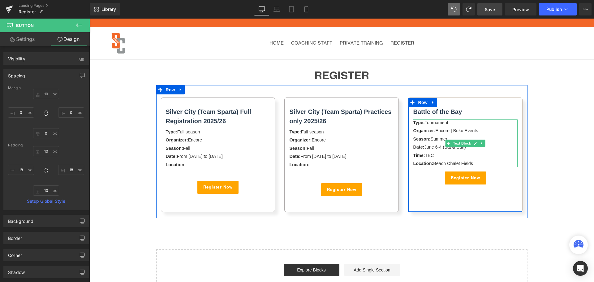
click at [480, 163] on div "Location: Beach Chalet Fields" at bounding box center [465, 163] width 105 height 7
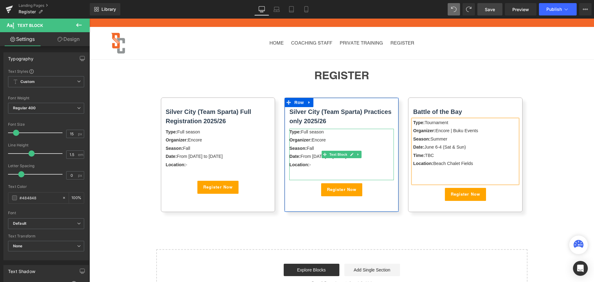
click at [304, 176] on div at bounding box center [341, 176] width 105 height 8
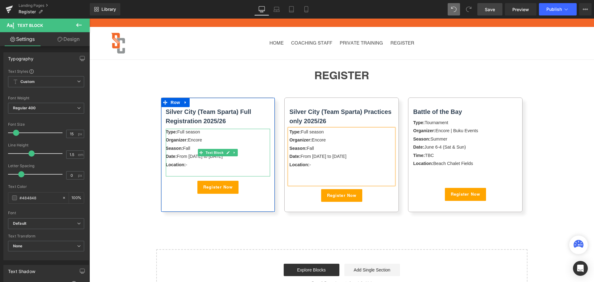
click at [213, 171] on div at bounding box center [218, 173] width 105 height 7
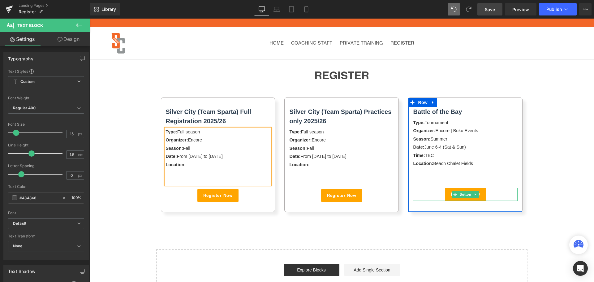
click at [424, 193] on div "Register Now" at bounding box center [465, 194] width 105 height 13
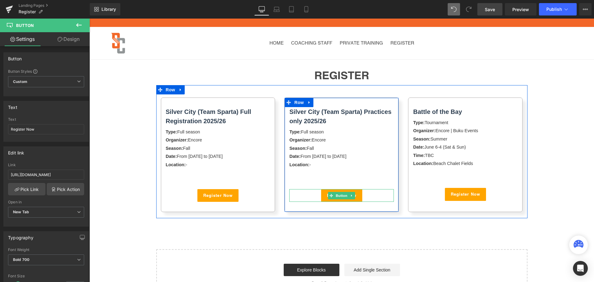
click at [305, 195] on div "Register Now" at bounding box center [341, 195] width 105 height 13
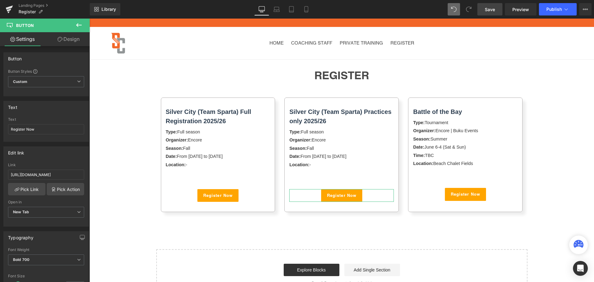
click at [62, 38] on link "Design" at bounding box center [68, 39] width 45 height 14
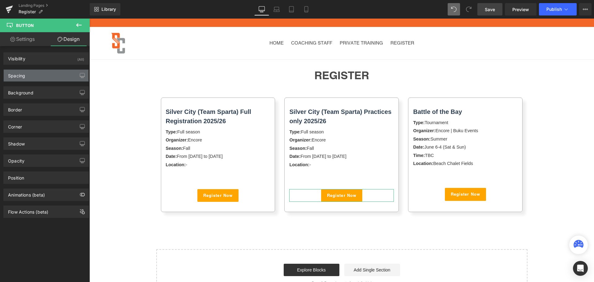
type input "10"
type input "0"
type input "10"
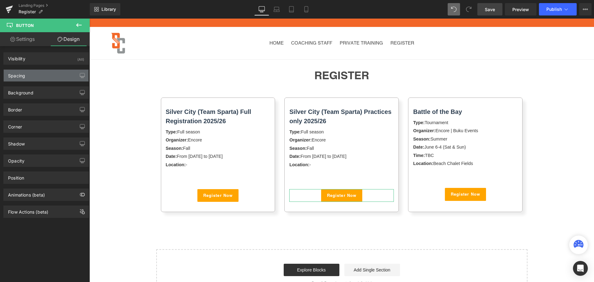
type input "18"
type input "10"
type input "18"
click at [54, 77] on div "Spacing" at bounding box center [46, 76] width 85 height 12
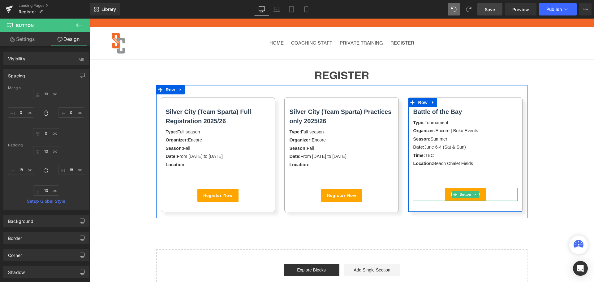
click at [436, 195] on div "Register Now" at bounding box center [465, 194] width 105 height 13
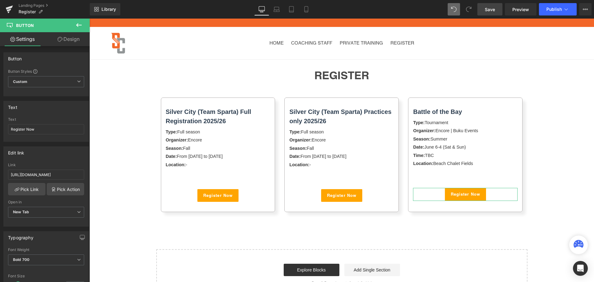
click at [56, 42] on link "Design" at bounding box center [68, 39] width 45 height 14
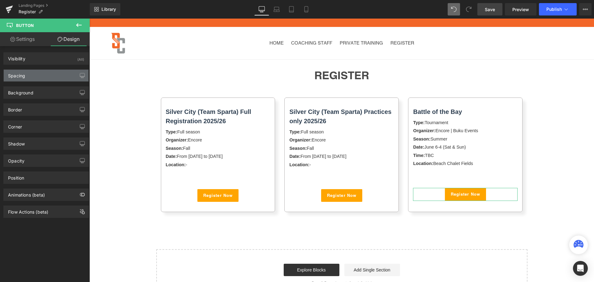
click at [49, 73] on div "Spacing" at bounding box center [46, 76] width 85 height 12
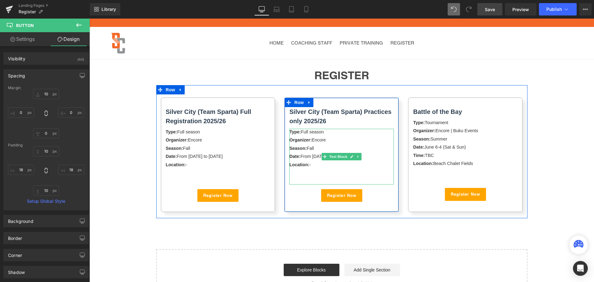
click at [311, 176] on div at bounding box center [341, 173] width 105 height 7
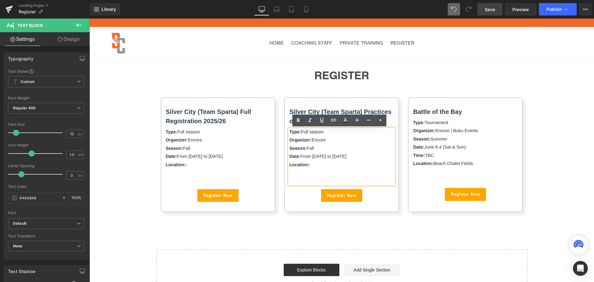
click at [308, 183] on div at bounding box center [341, 181] width 105 height 7
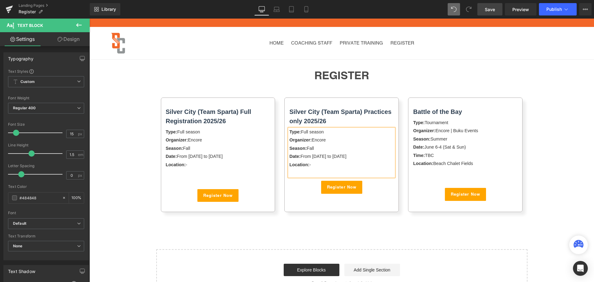
click at [289, 131] on strong "Type:" at bounding box center [294, 131] width 11 height 5
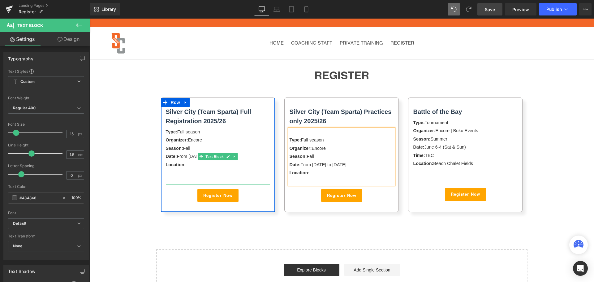
click at [170, 180] on div at bounding box center [218, 181] width 105 height 7
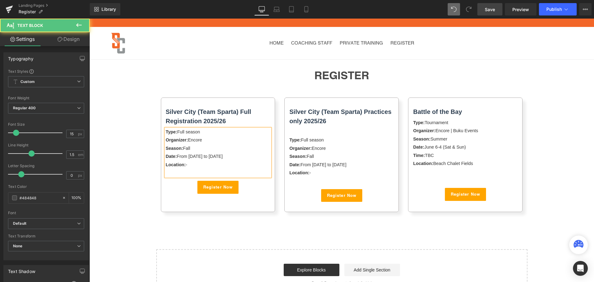
click at [166, 132] on strong "Type:" at bounding box center [171, 131] width 11 height 5
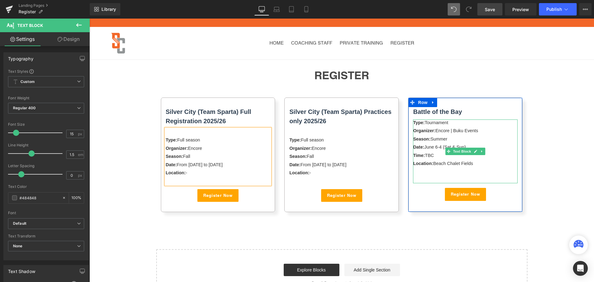
click at [427, 180] on div at bounding box center [465, 180] width 105 height 7
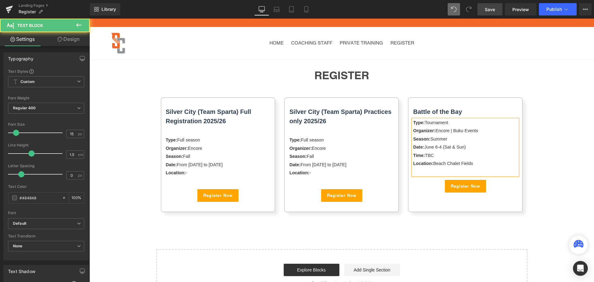
click at [413, 123] on strong "Type:" at bounding box center [418, 122] width 11 height 5
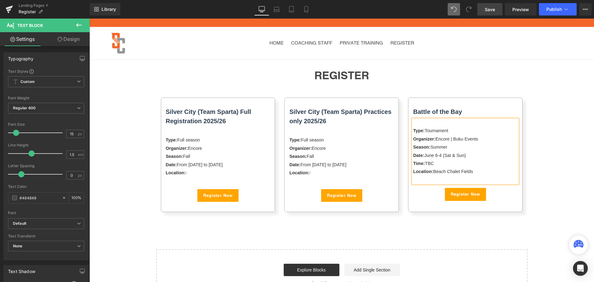
click at [404, 226] on div "REGISTER Heading Row Silver City (Team Sparta) Full Registration 2025/26 Text B…" at bounding box center [341, 180] width 505 height 240
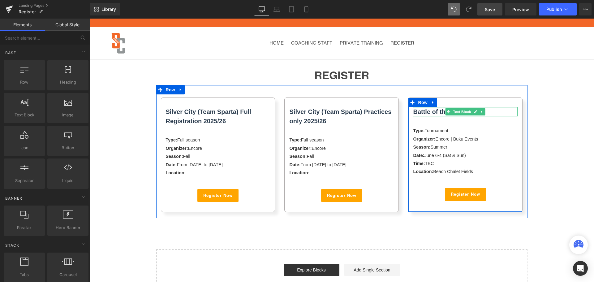
click at [496, 111] on p "Battle of the Bay" at bounding box center [465, 111] width 105 height 9
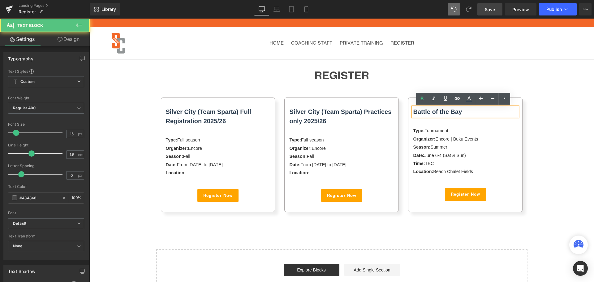
click at [496, 111] on p "Battle of the Bay" at bounding box center [465, 111] width 105 height 9
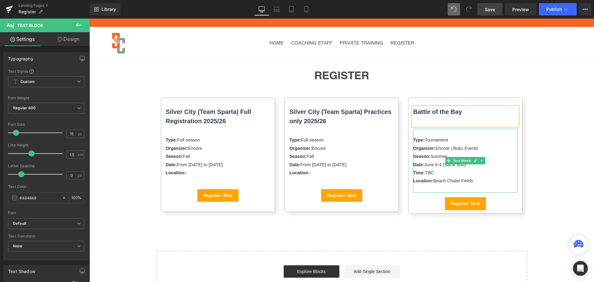
click at [494, 152] on div "Organizer: Encore | Buku Events" at bounding box center [465, 148] width 105 height 7
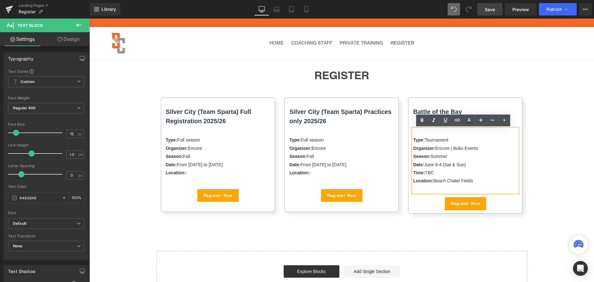
click at [404, 225] on div "REGISTER Heading Row Silver City (Team Sparta) Full Registration 2025/26 Text B…" at bounding box center [341, 181] width 505 height 242
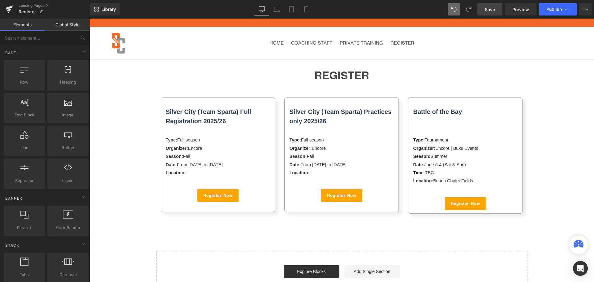
click at [494, 11] on span "Save" at bounding box center [490, 9] width 10 height 6
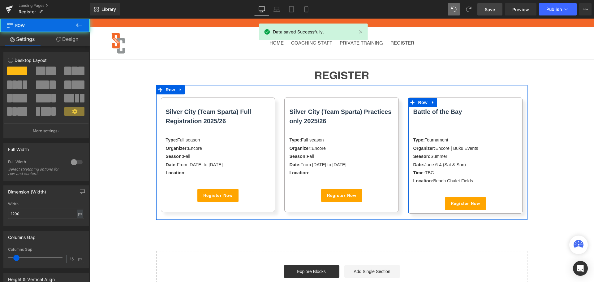
click at [420, 127] on div "Battle of the Bay Text Block Type: Tournament Organizer: Encore | Buku Events S…" at bounding box center [465, 158] width 114 height 103
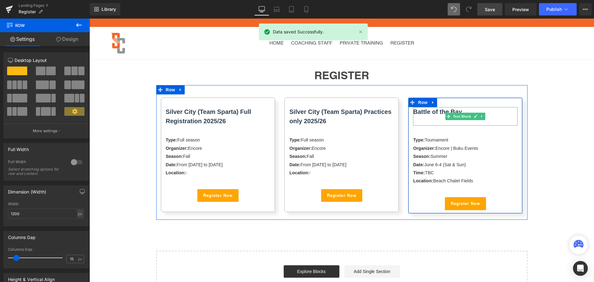
click at [503, 119] on p at bounding box center [465, 120] width 105 height 9
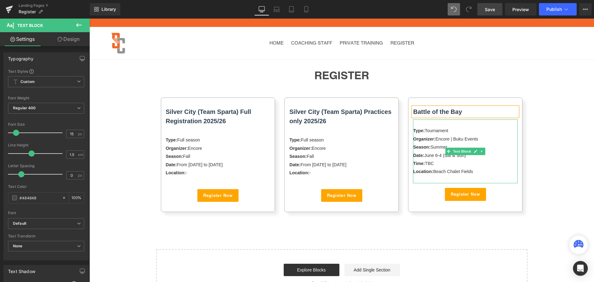
click at [417, 124] on div at bounding box center [465, 122] width 105 height 7
click at [489, 111] on p "Battle of the Bay" at bounding box center [465, 111] width 105 height 9
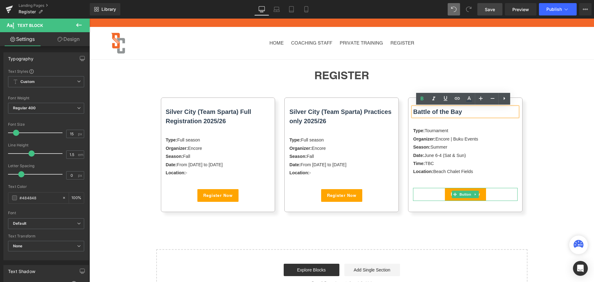
click at [425, 197] on div "Register Now" at bounding box center [465, 194] width 105 height 13
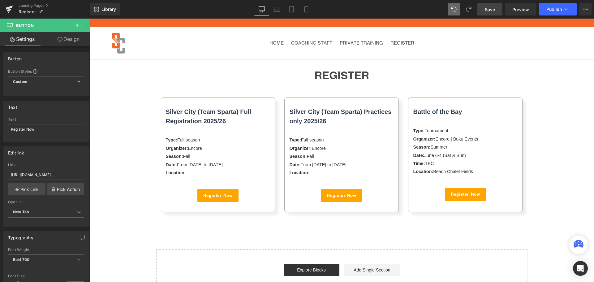
click at [518, 224] on div "REGISTER Heading Row Silver City (Team Sparta) Full Registration 2025/26 Text B…" at bounding box center [341, 180] width 505 height 240
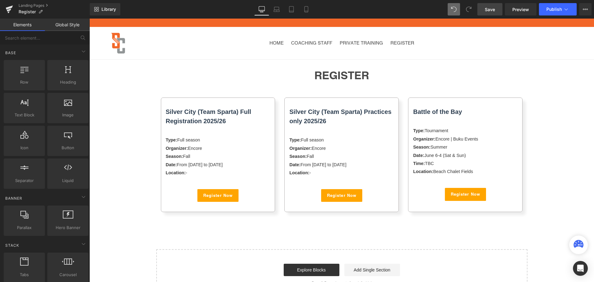
click at [488, 8] on span "Save" at bounding box center [490, 9] width 10 height 6
click at [554, 6] on button "Publish" at bounding box center [558, 9] width 38 height 12
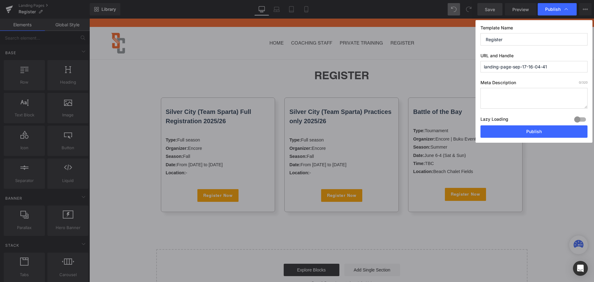
drag, startPoint x: 516, startPoint y: 38, endPoint x: 466, endPoint y: 37, distance: 49.8
click at [466, 37] on div "Publish Template Name Register URL and Handle landing-page-sep-17-16-04-41 Meta…" at bounding box center [297, 141] width 594 height 282
drag, startPoint x: 562, startPoint y: 67, endPoint x: 431, endPoint y: 64, distance: 131.2
click at [431, 64] on div "Publish Template Name Register URL and Handle landing-page-sep-17-16-04-41 Meta…" at bounding box center [297, 141] width 594 height 282
paste input "Register"
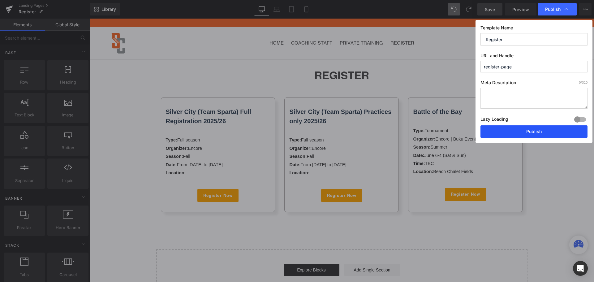
type input "register-page"
click at [522, 132] on button "Publish" at bounding box center [534, 131] width 107 height 12
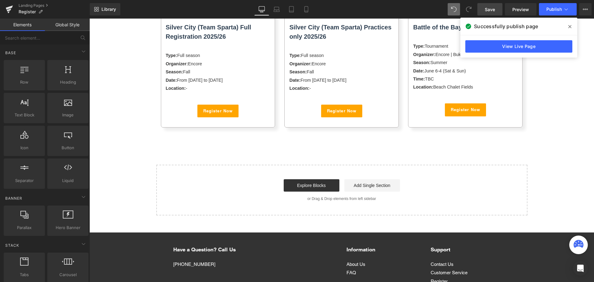
scroll to position [93, 0]
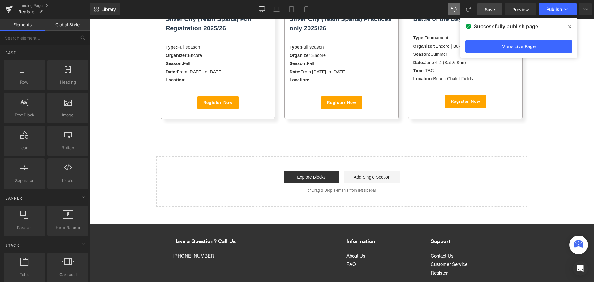
click at [28, 2] on div "Landing Pages Register" at bounding box center [45, 9] width 90 height 19
click at [28, 7] on link "Landing Pages" at bounding box center [54, 5] width 71 height 5
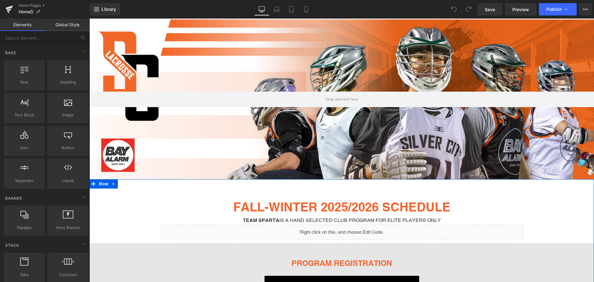
scroll to position [217, 0]
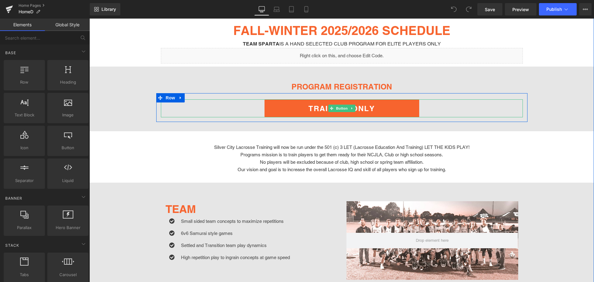
click at [387, 105] on link "TRAINING ONLY" at bounding box center [342, 108] width 155 height 18
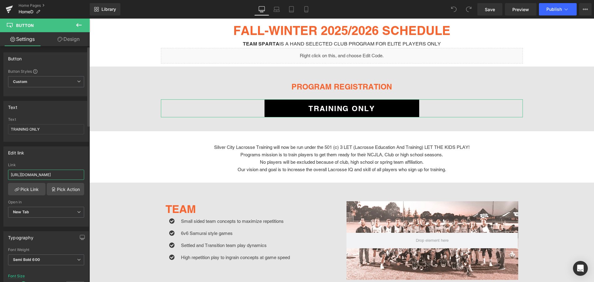
click at [47, 172] on input "https://silvercity.leagueapps.com/clubteams/4334554-silver-city-fallwinter-2024…" at bounding box center [46, 175] width 76 height 10
paste input "registration.teamsnap.com/form/36546"
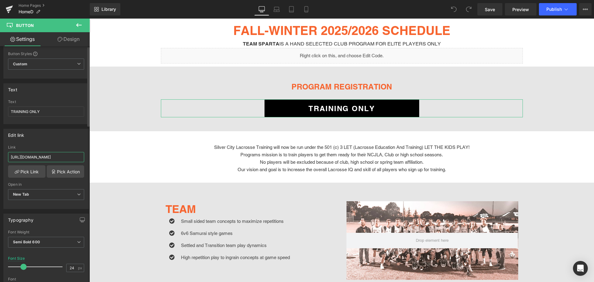
scroll to position [31, 0]
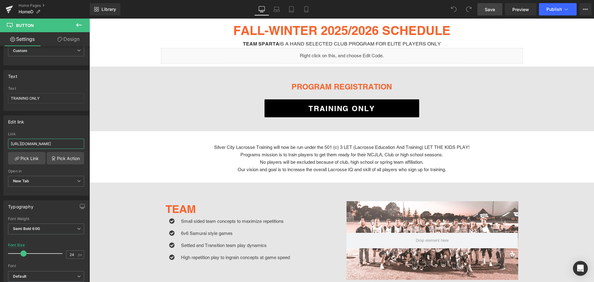
type input "[URL][DOMAIN_NAME]"
click at [494, 11] on span "Save" at bounding box center [490, 9] width 10 height 6
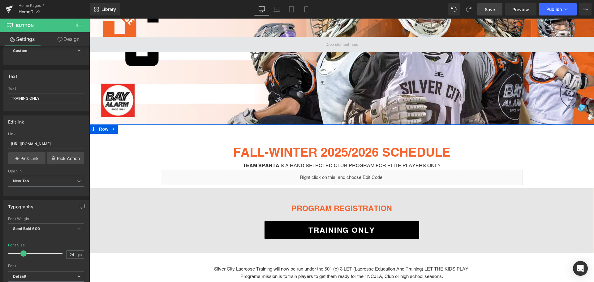
scroll to position [93, 0]
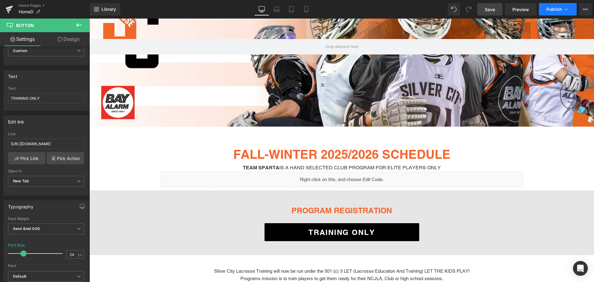
click at [555, 11] on span "Publish" at bounding box center [553, 9] width 15 height 5
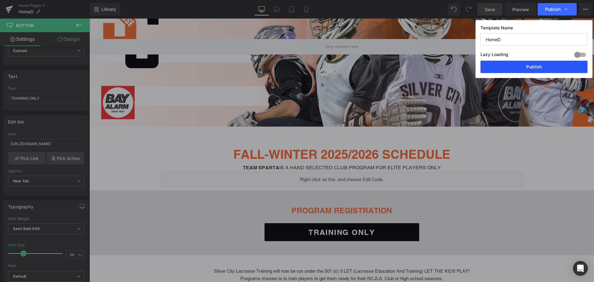
click at [543, 66] on button "Publish" at bounding box center [534, 67] width 107 height 12
